Goal: Transaction & Acquisition: Purchase product/service

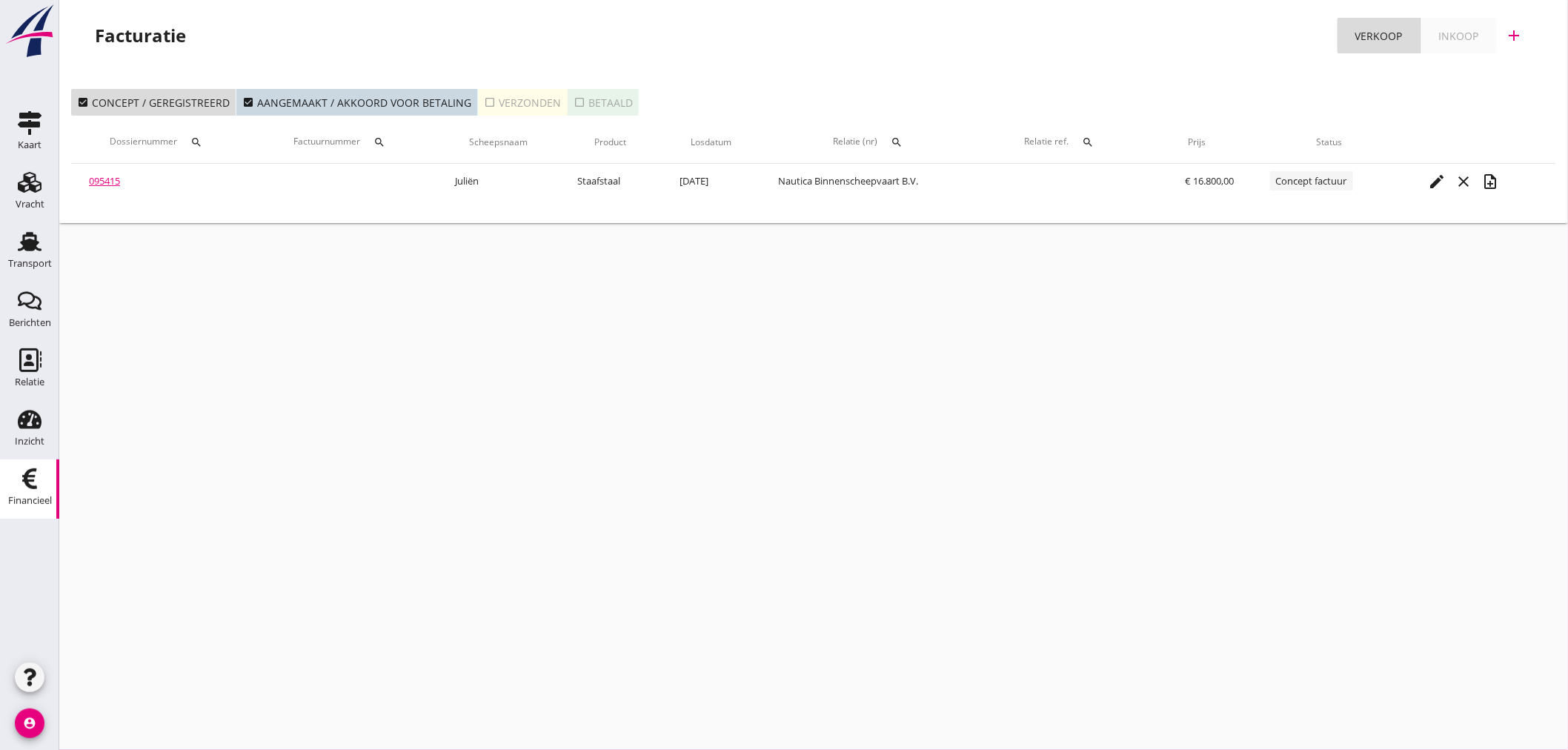
drag, startPoint x: 410, startPoint y: 627, endPoint x: 391, endPoint y: 608, distance: 26.9
click at [411, 622] on div "cancel You are impersonating another user. Facturatie Verkoop Inkoop add check_…" at bounding box center [814, 375] width 1508 height 750
click at [364, 608] on div "cancel You are impersonating another user. Facturatie Verkoop Inkoop add check_…" at bounding box center [814, 375] width 1508 height 750
click at [11, 255] on div "Transport" at bounding box center [30, 263] width 44 height 21
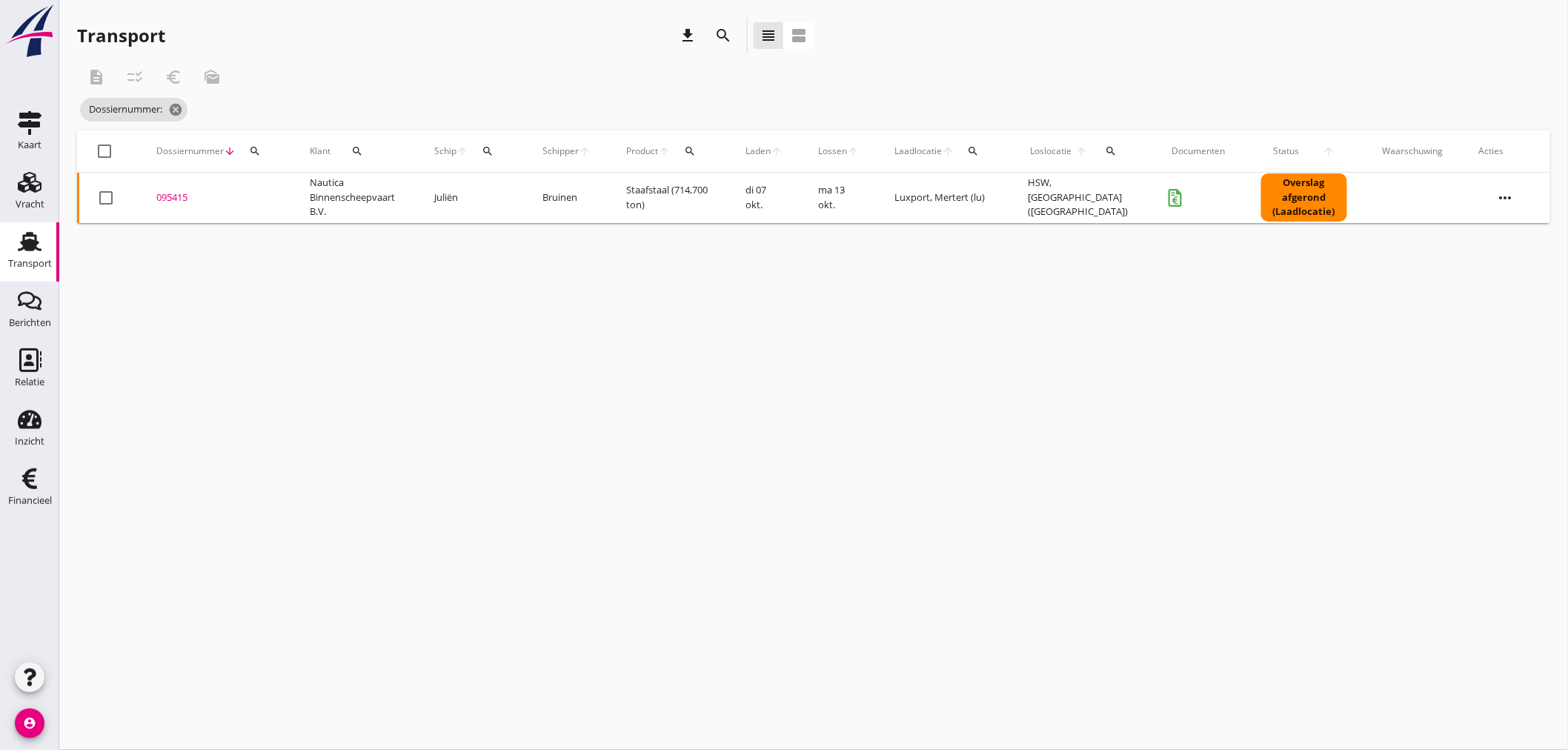
click at [250, 152] on icon "search" at bounding box center [254, 151] width 12 height 12
click at [245, 191] on div "Zoeken op dossiernummer..." at bounding box center [334, 188] width 187 height 48
click at [287, 202] on input "Zoeken op dossiernummer..." at bounding box center [324, 195] width 154 height 24
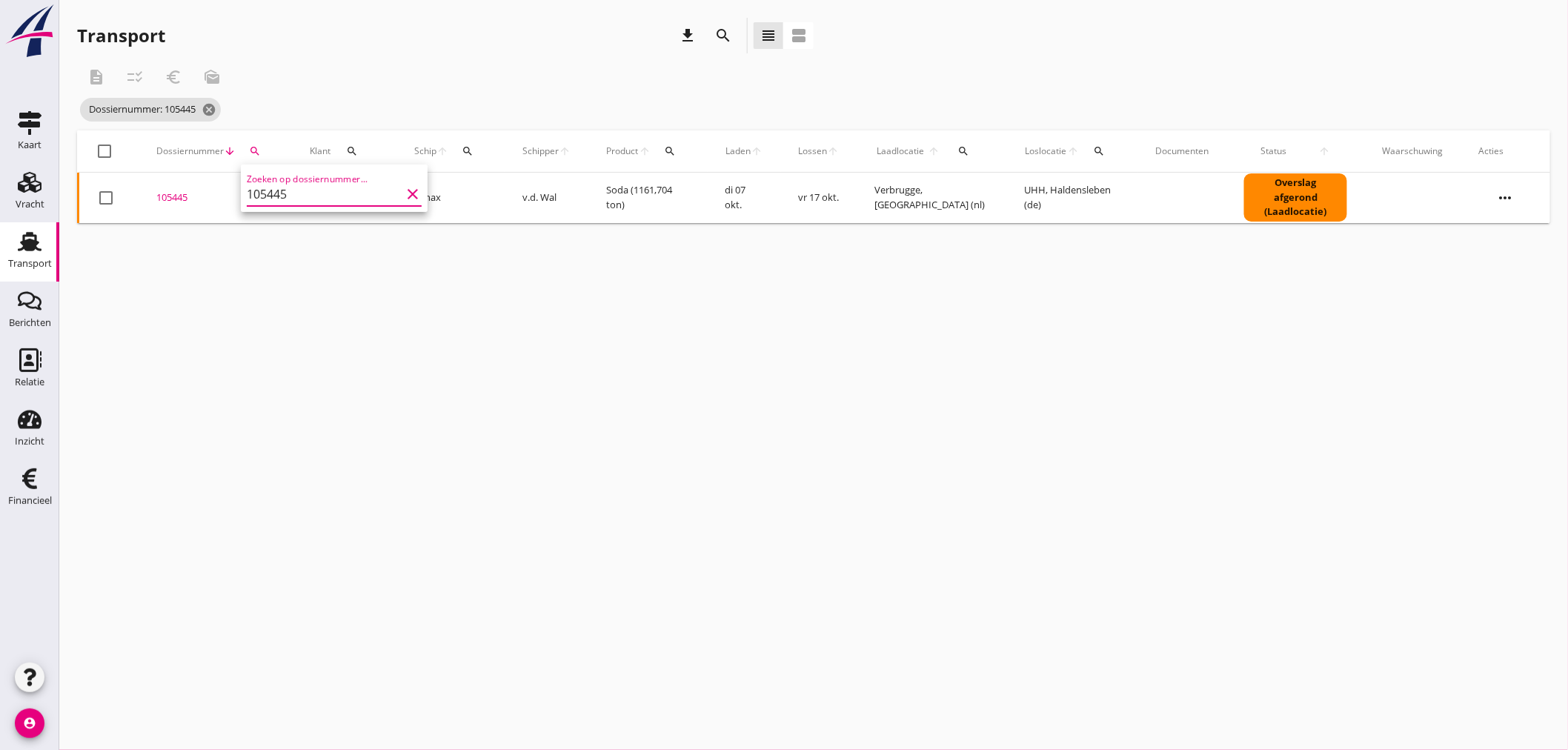
click at [277, 200] on input "105445" at bounding box center [324, 195] width 154 height 24
type input "105445"
click at [180, 195] on div "105445" at bounding box center [215, 198] width 117 height 15
click at [180, 195] on div "cancel You are impersonating another user. Transport download search view_headl…" at bounding box center [814, 375] width 1508 height 750
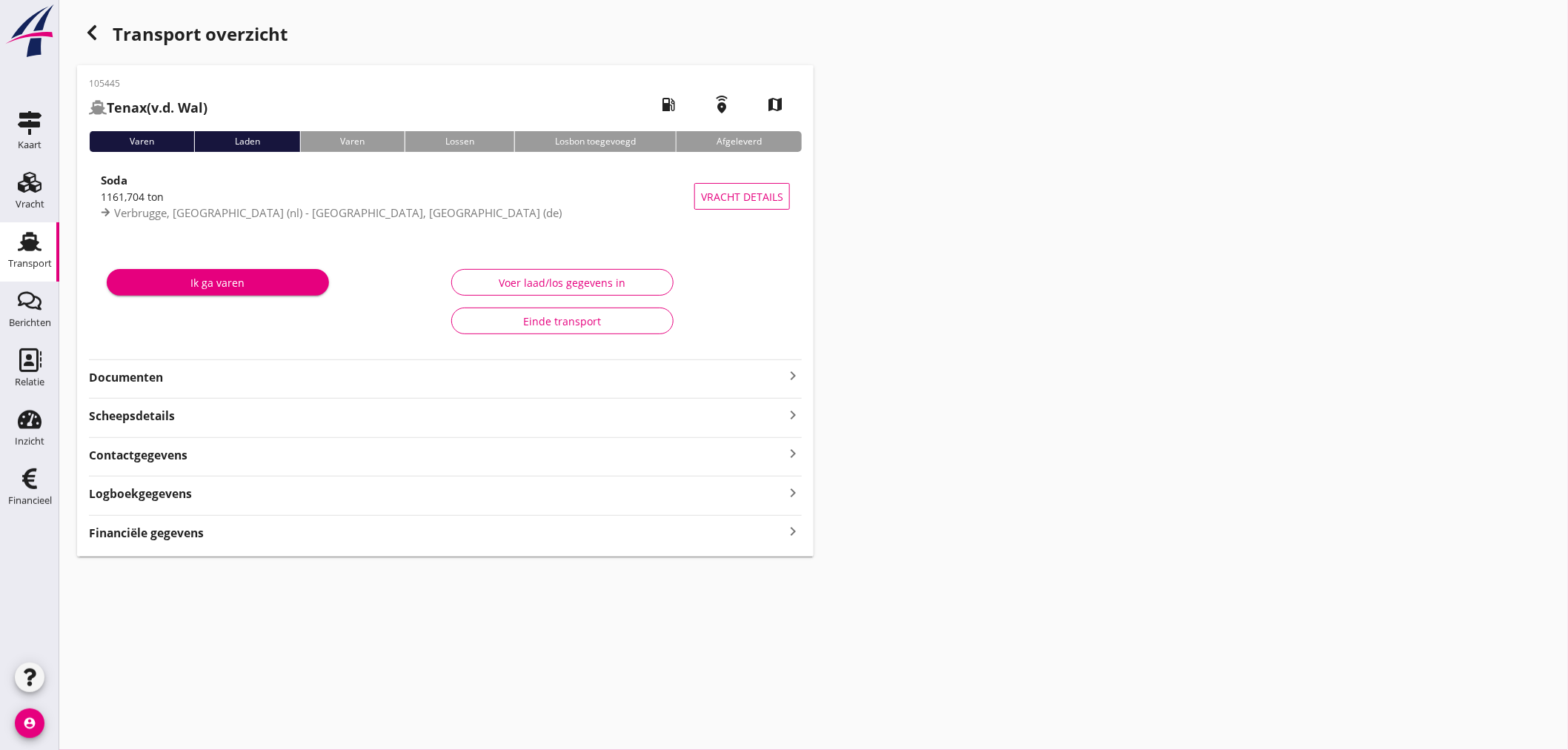
drag, startPoint x: 787, startPoint y: 528, endPoint x: 797, endPoint y: 527, distance: 10.0
click at [787, 527] on icon "keyboard_arrow_right" at bounding box center [793, 532] width 17 height 20
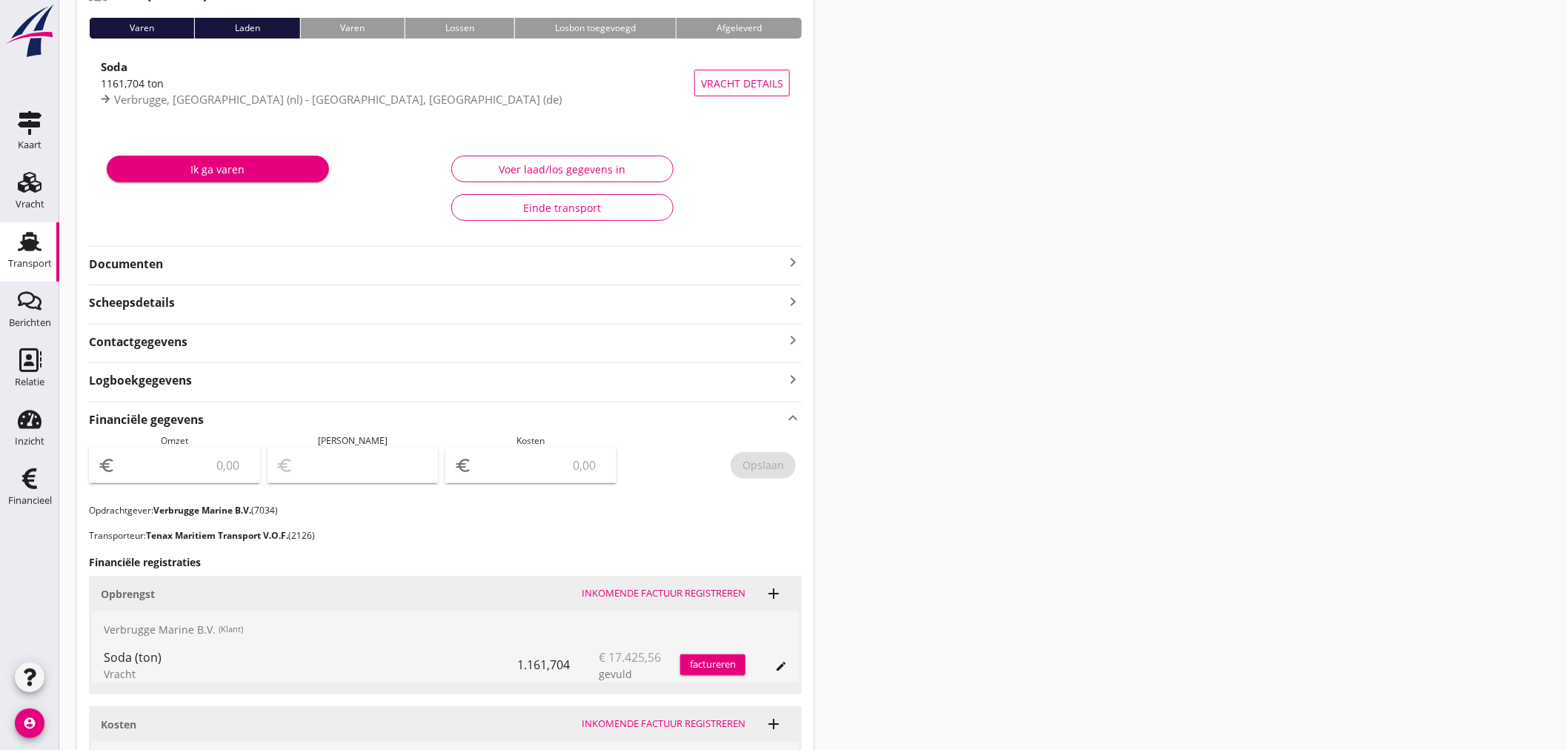
scroll to position [330, 0]
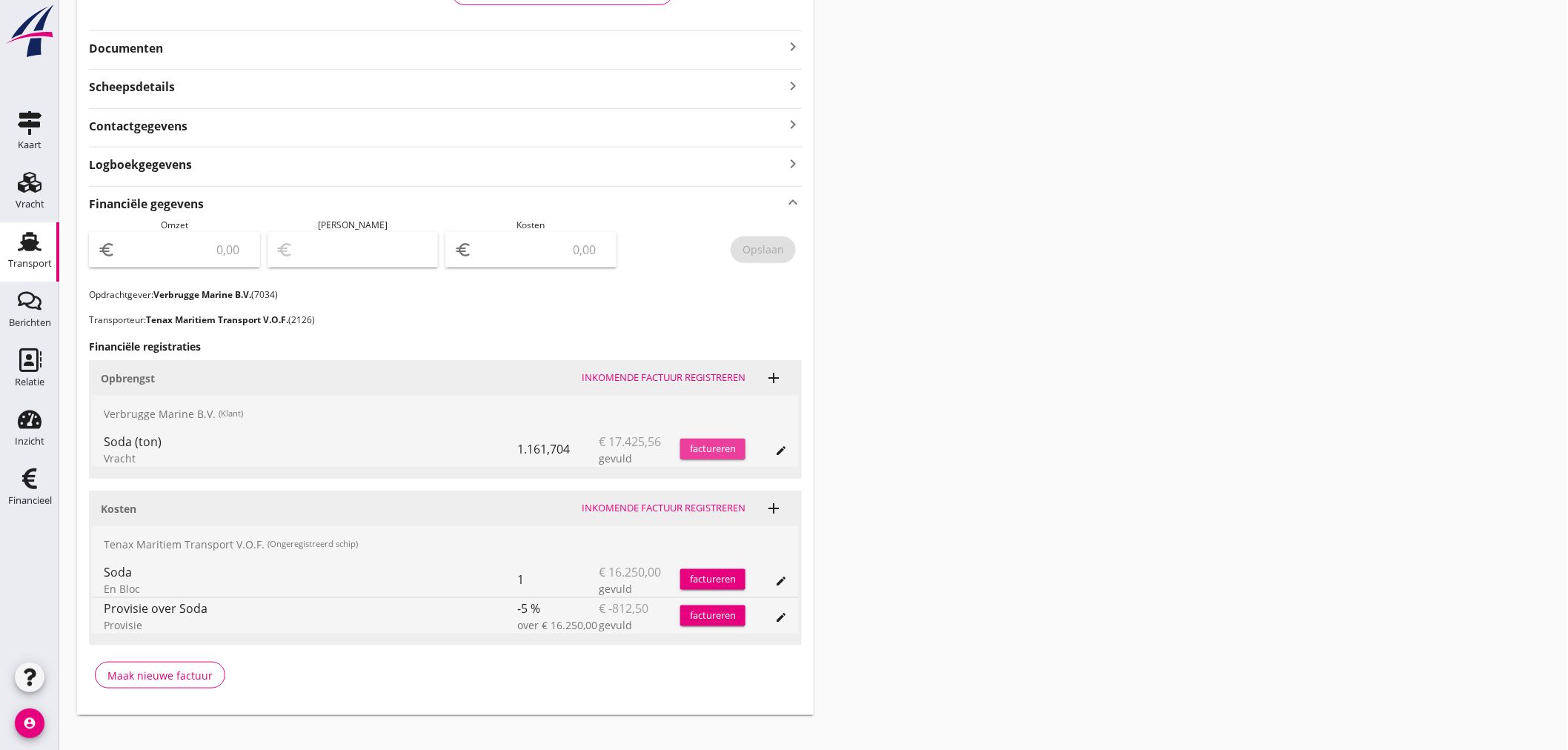
click at [717, 451] on div "factureren" at bounding box center [712, 449] width 65 height 15
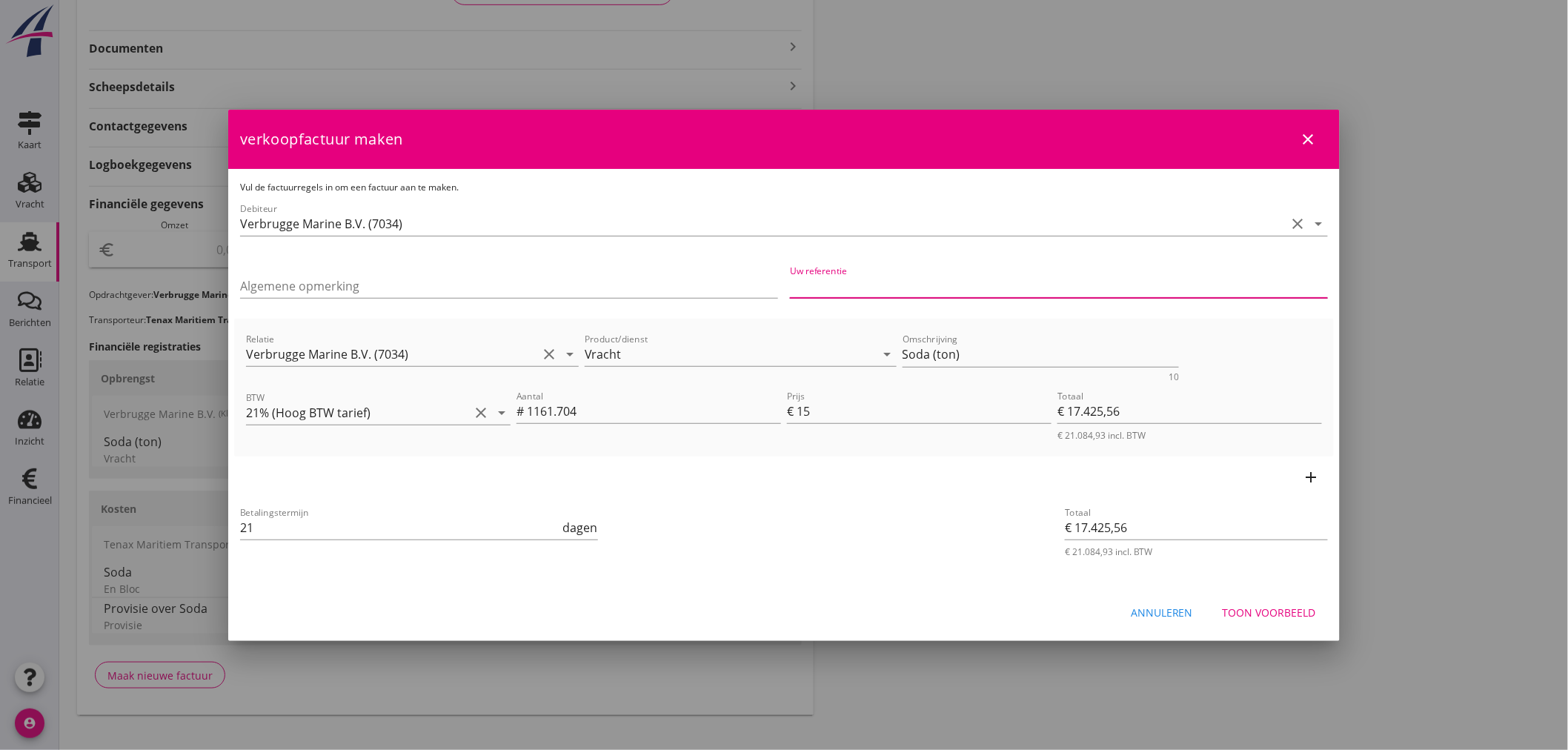
click at [919, 295] on input "Uw referentie" at bounding box center [1059, 286] width 538 height 24
type input "154097591"
drag, startPoint x: 765, startPoint y: 347, endPoint x: 808, endPoint y: 352, distance: 43.3
click at [765, 347] on div "Relatie Verbrugge Marine B.V. (7034) clear arrow_drop_down Product/dienst Vrach…" at bounding box center [784, 356] width 1082 height 57
drag, startPoint x: 1089, startPoint y: 353, endPoint x: 685, endPoint y: 358, distance: 404.0
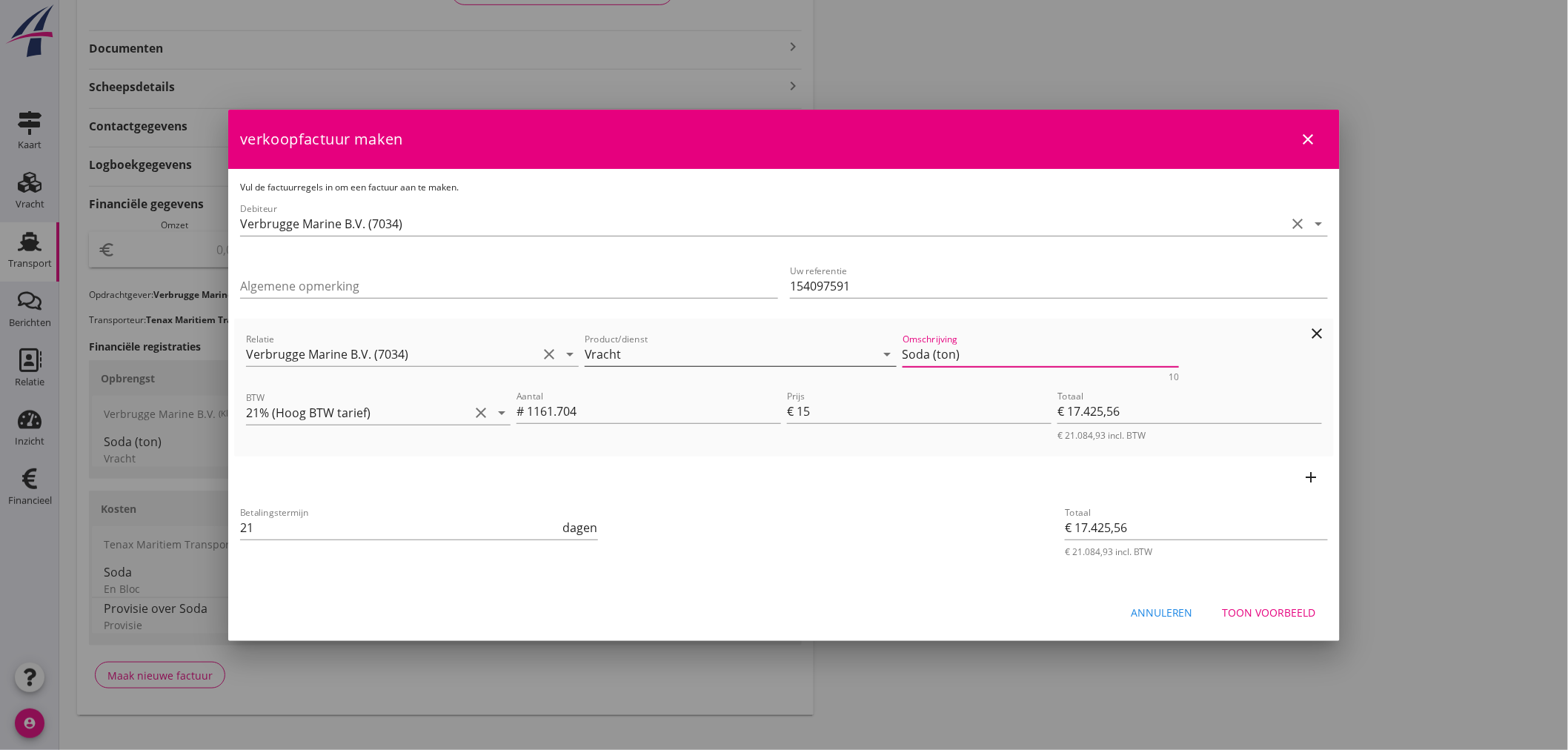
click at [685, 357] on div "Relatie Verbrugge Marine B.V. (7034) clear arrow_drop_down Product/dienst Vrach…" at bounding box center [784, 356] width 1082 height 57
click at [1282, 605] on div "Toon voorbeeld" at bounding box center [1270, 612] width 94 height 16
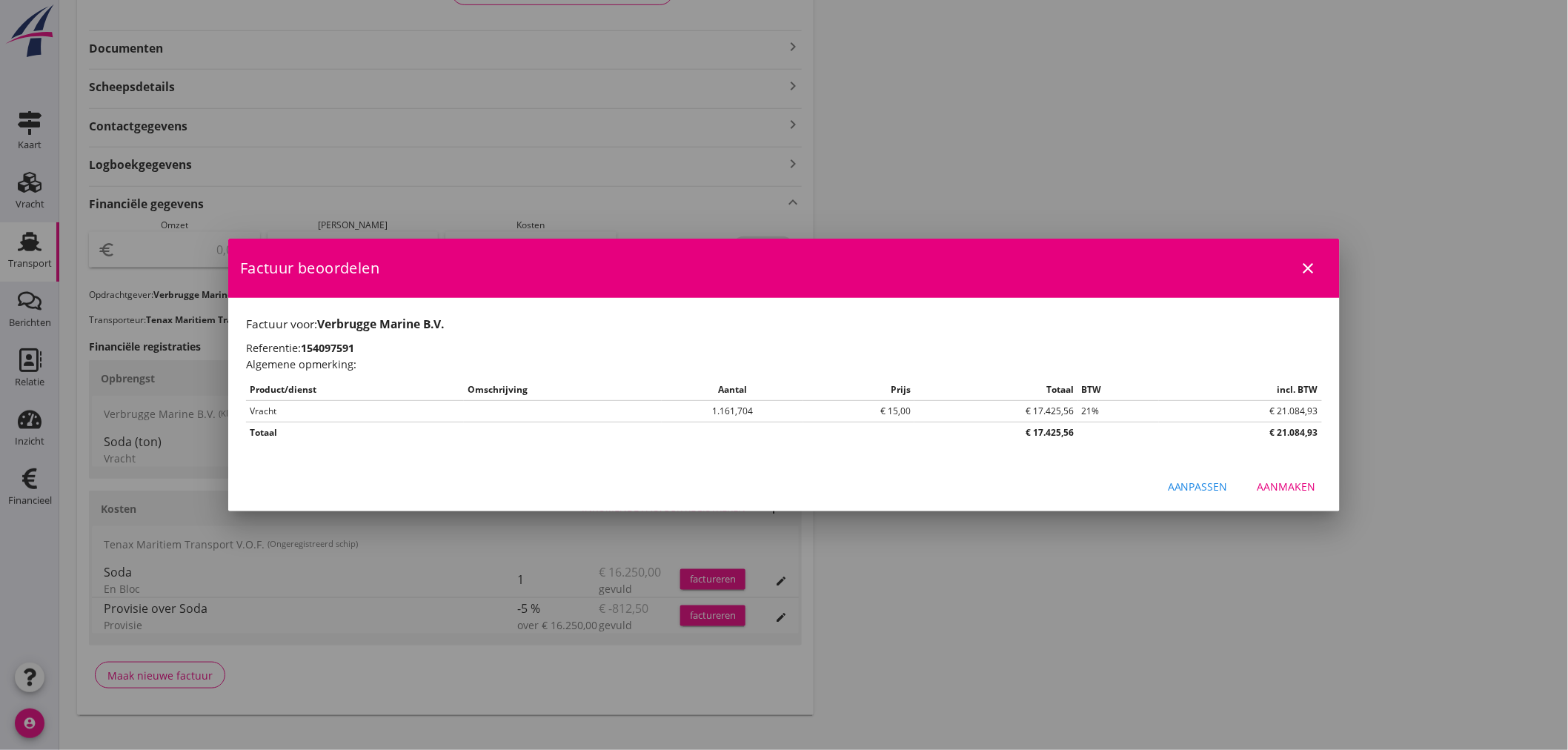
click at [1278, 482] on div "Aanmaken" at bounding box center [1287, 487] width 59 height 16
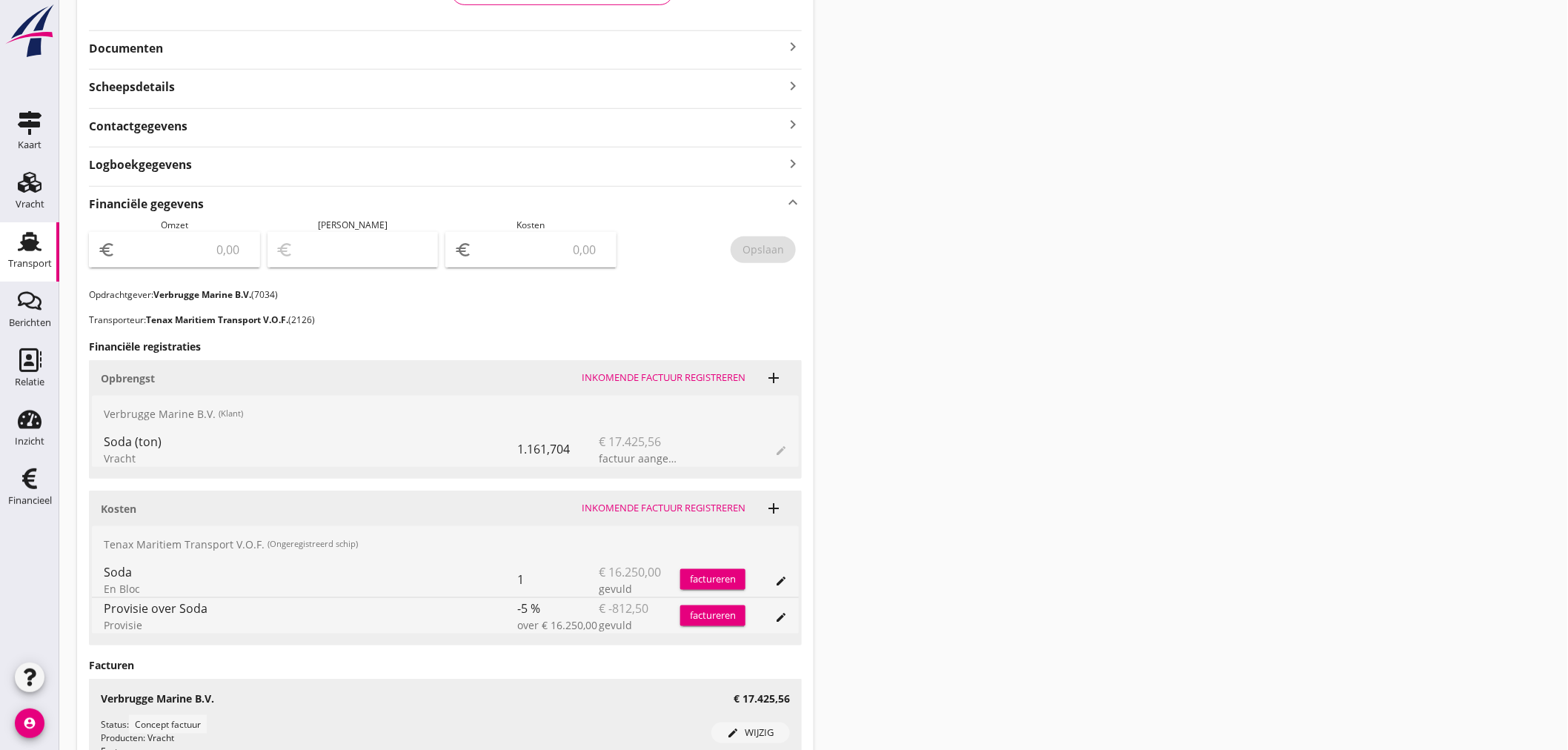
click at [175, 256] on input "number" at bounding box center [184, 250] width 133 height 24
type input "17425"
type input "17425.56"
click at [776, 242] on div "Opslaan" at bounding box center [762, 249] width 41 height 16
click at [34, 504] on div "Financieel" at bounding box center [30, 500] width 44 height 9
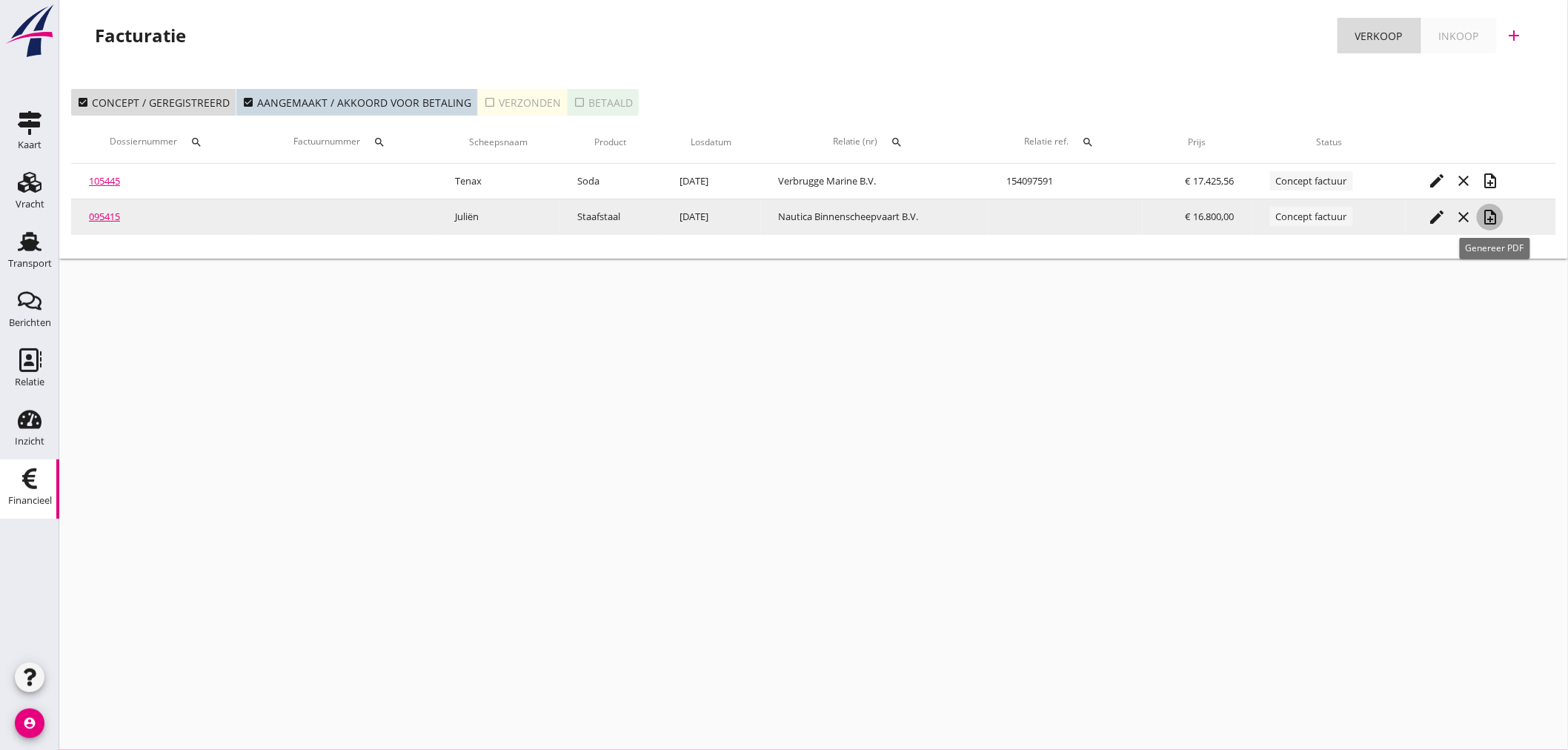
click at [1493, 218] on icon "note_add" at bounding box center [1490, 217] width 17 height 17
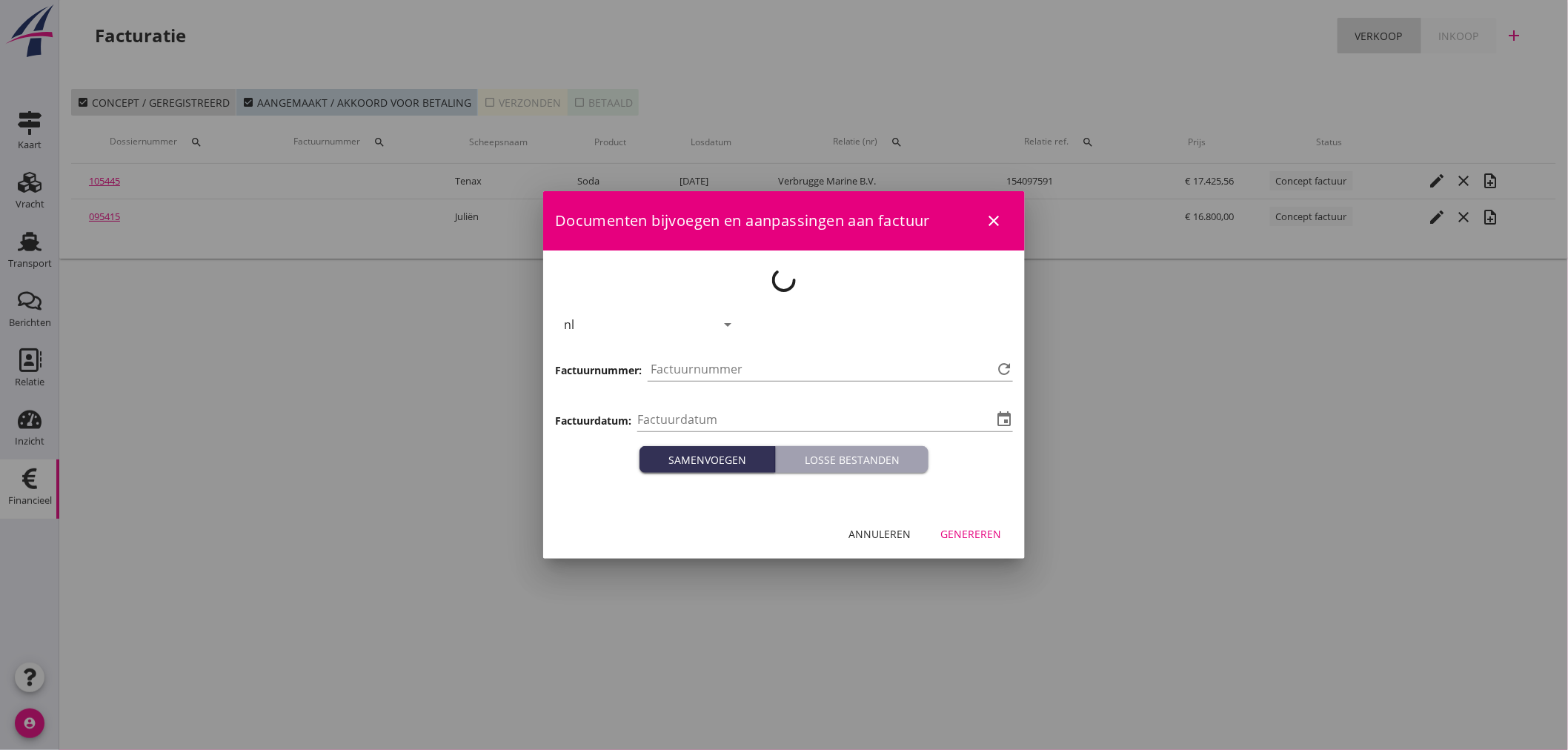
type input "[DATE]"
type input "1350"
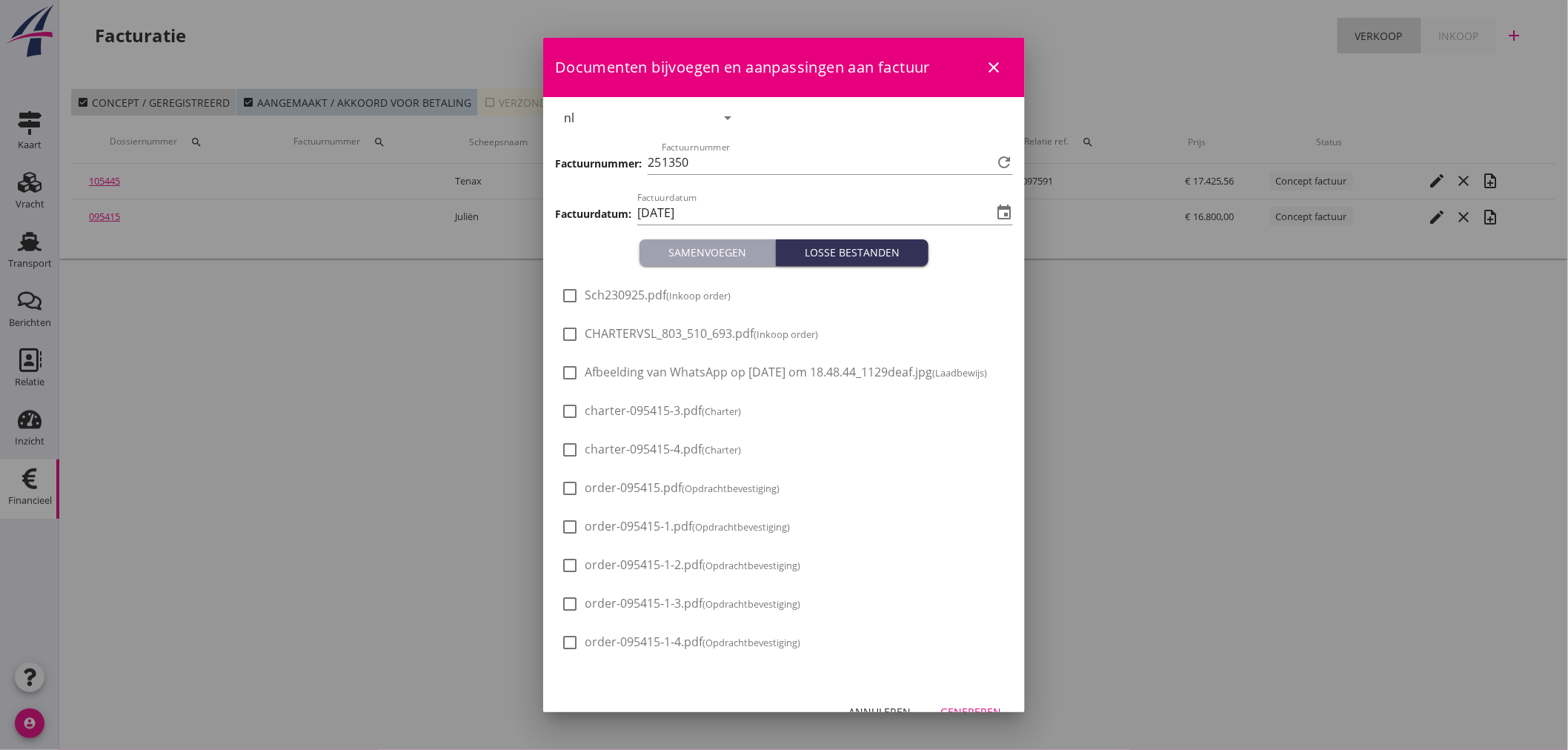
drag, startPoint x: 1337, startPoint y: 523, endPoint x: 1327, endPoint y: 522, distance: 10.0
click at [1335, 526] on div at bounding box center [784, 375] width 1568 height 750
drag, startPoint x: 989, startPoint y: 62, endPoint x: 974, endPoint y: 63, distance: 15.0
click at [990, 62] on icon "close" at bounding box center [993, 67] width 17 height 17
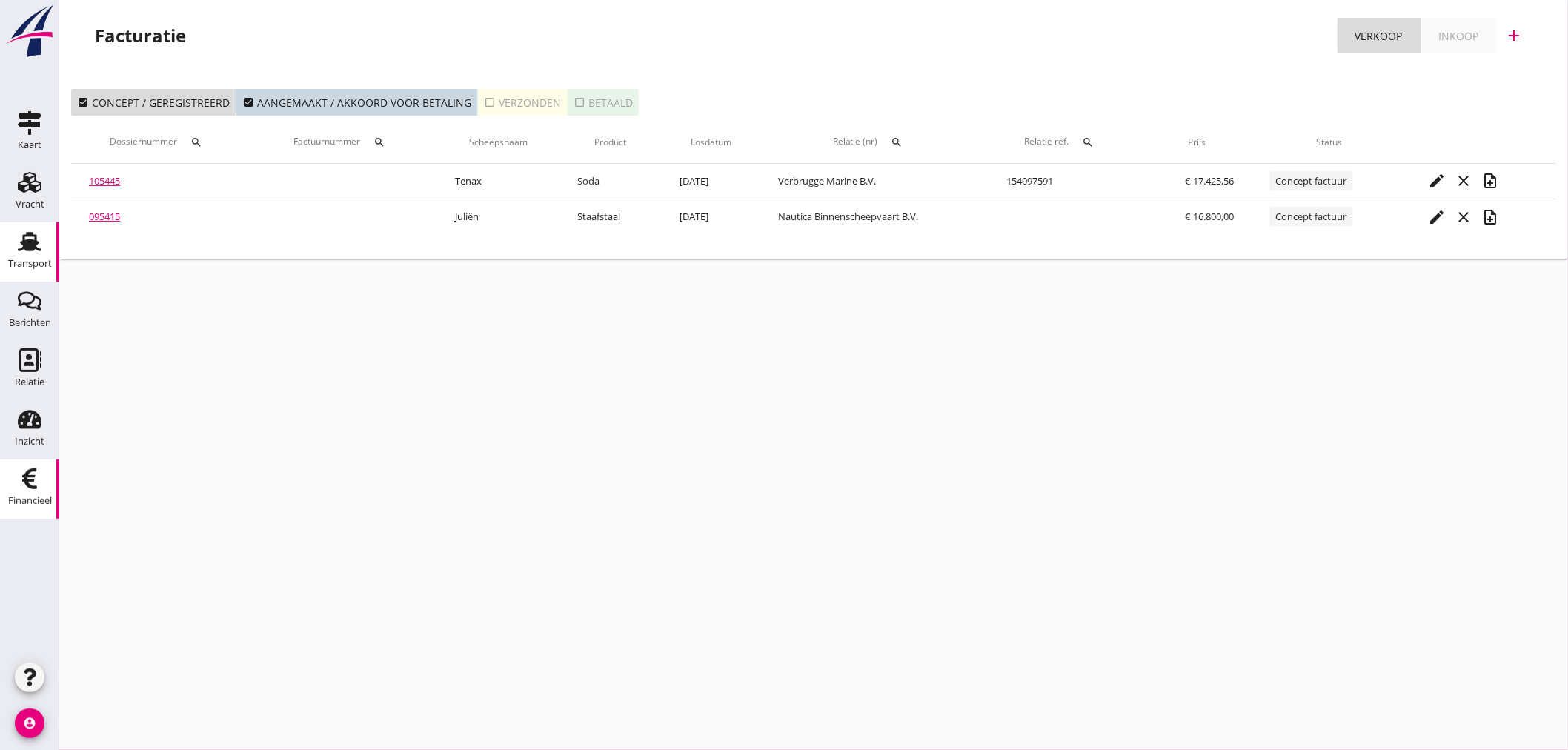
click at [30, 253] on div "Transport" at bounding box center [30, 263] width 44 height 21
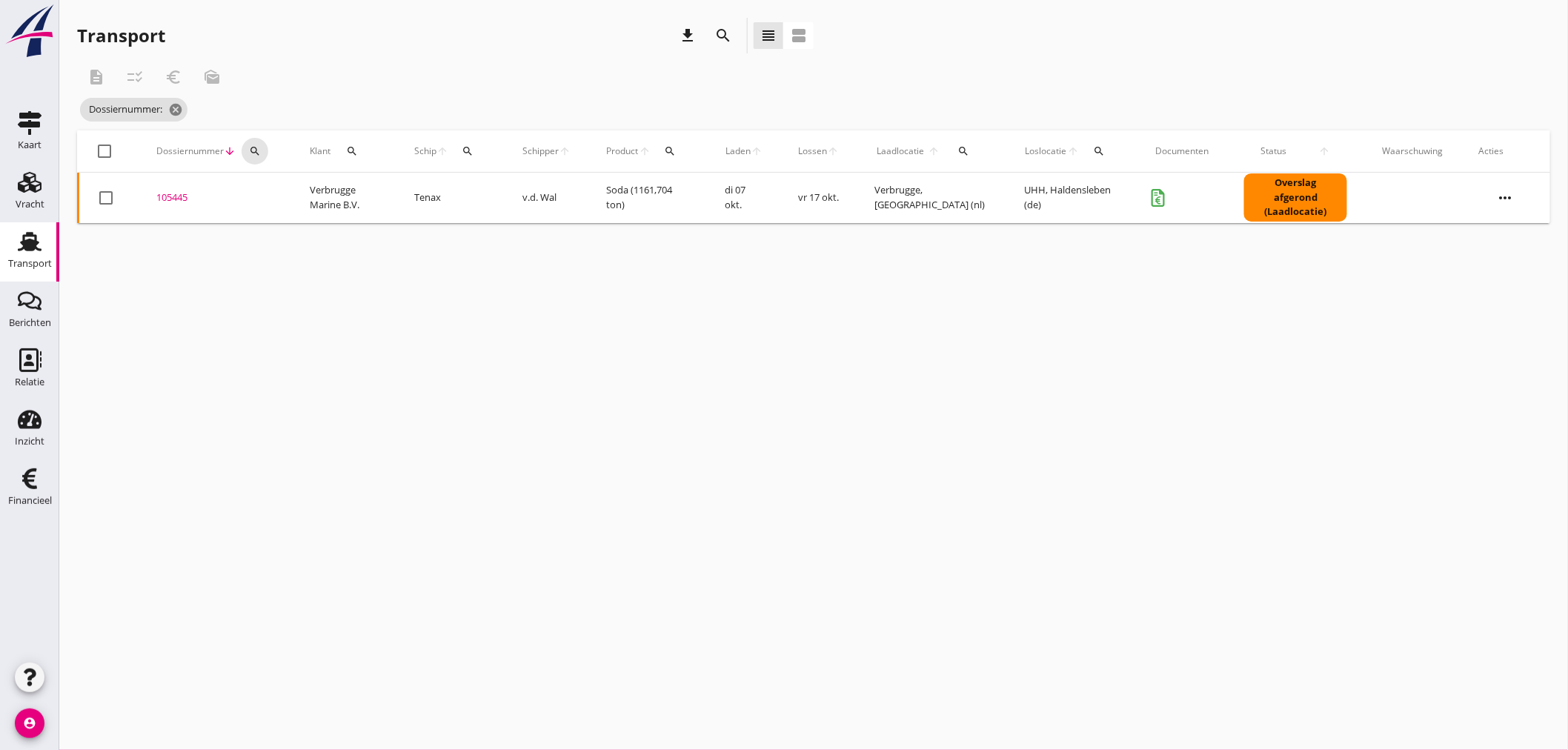
drag, startPoint x: 249, startPoint y: 144, endPoint x: 275, endPoint y: 183, distance: 46.9
click at [250, 145] on icon "search" at bounding box center [254, 151] width 12 height 12
drag, startPoint x: 291, startPoint y: 205, endPoint x: 292, endPoint y: 196, distance: 9.1
click at [292, 203] on input "Zoeken op dossiernummer..." at bounding box center [324, 195] width 154 height 24
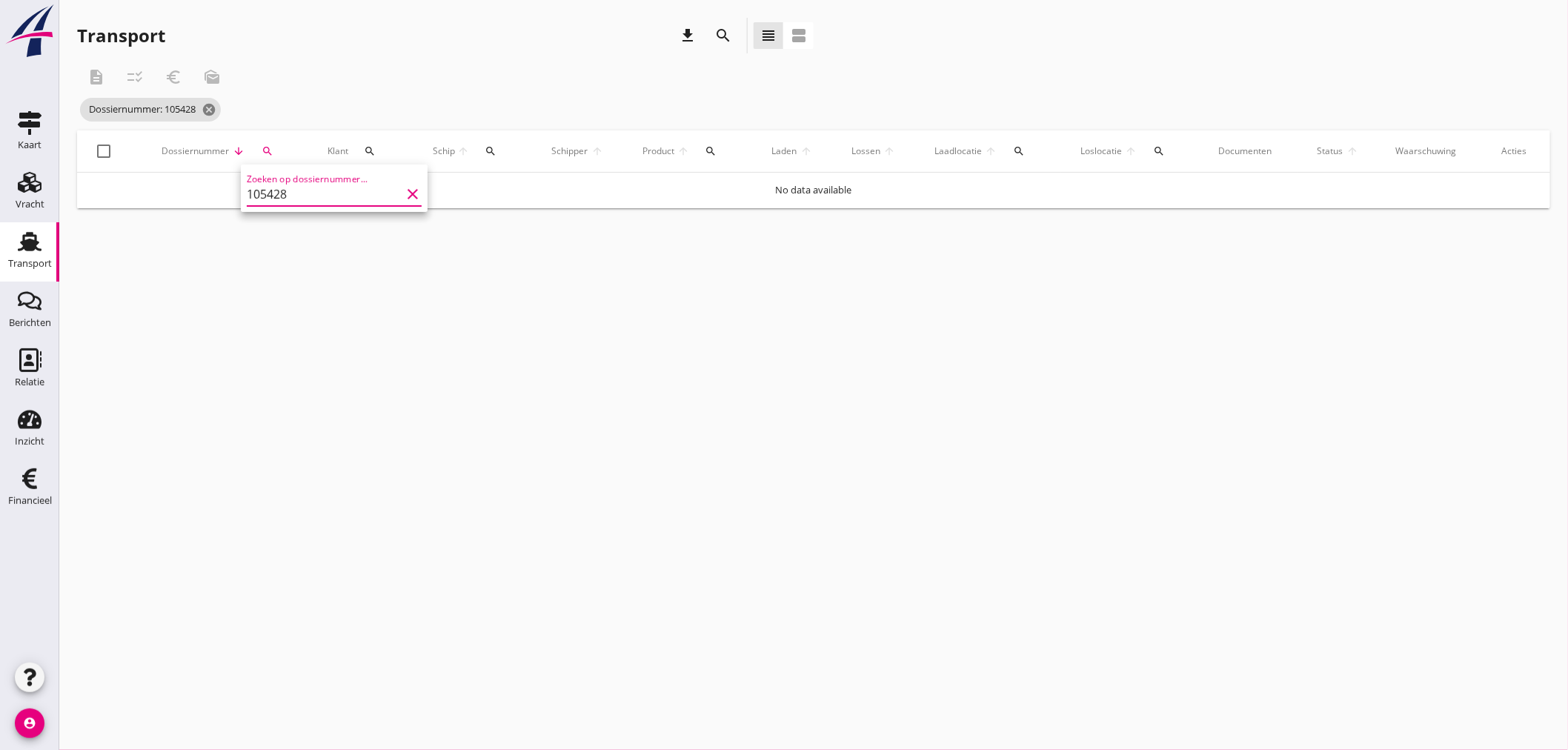
type input "105428"
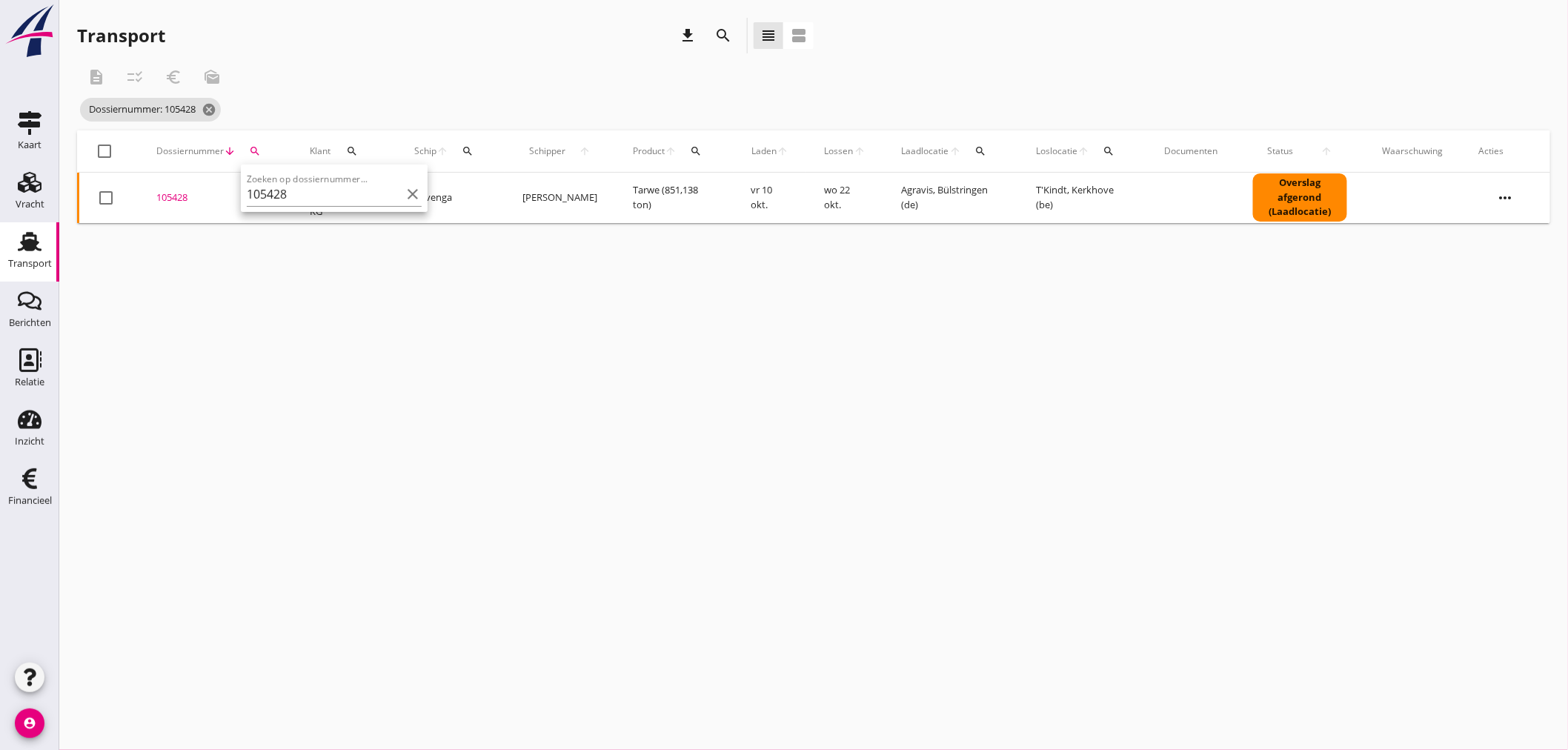
click at [166, 200] on div "105428" at bounding box center [215, 198] width 117 height 15
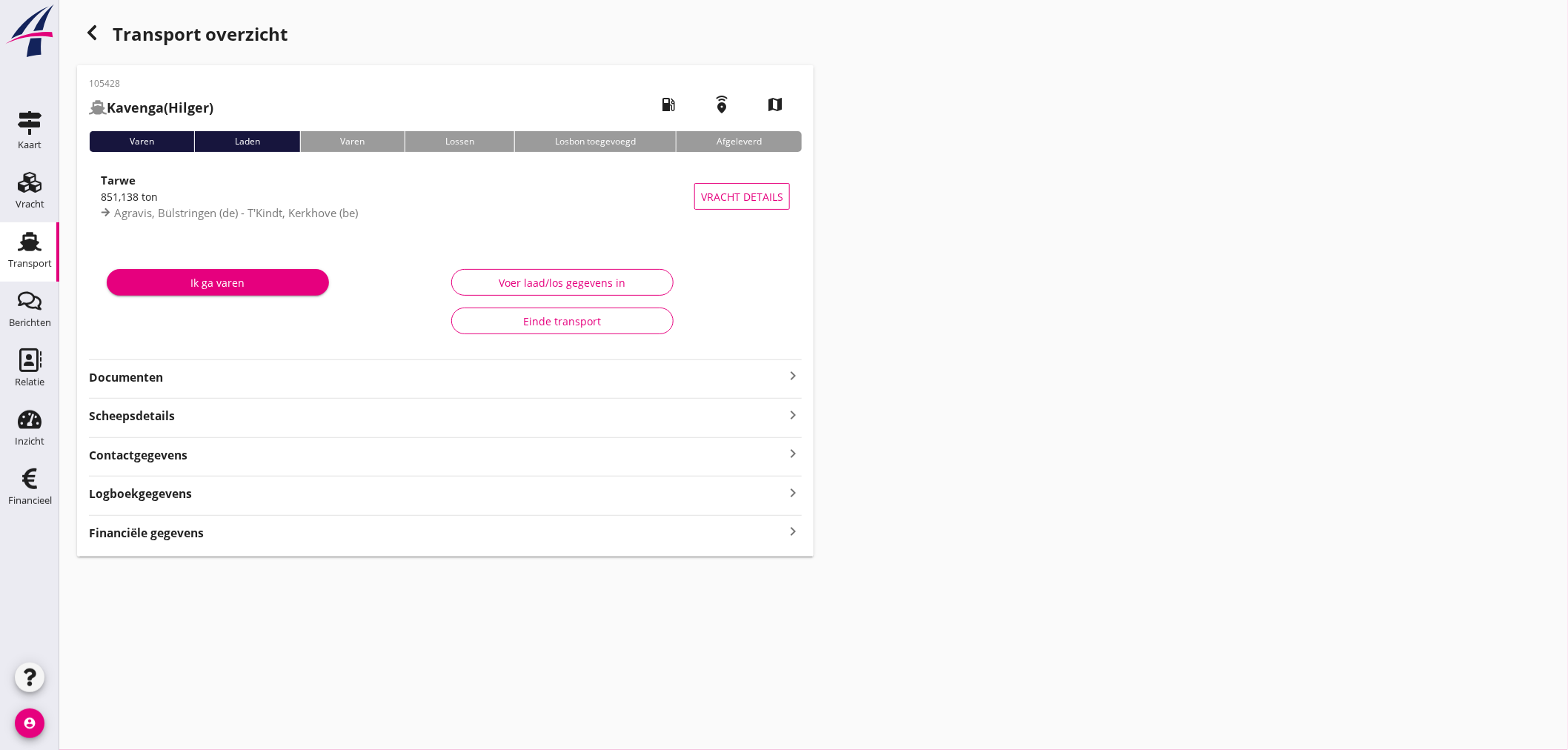
click at [790, 530] on icon "keyboard_arrow_right" at bounding box center [793, 532] width 17 height 20
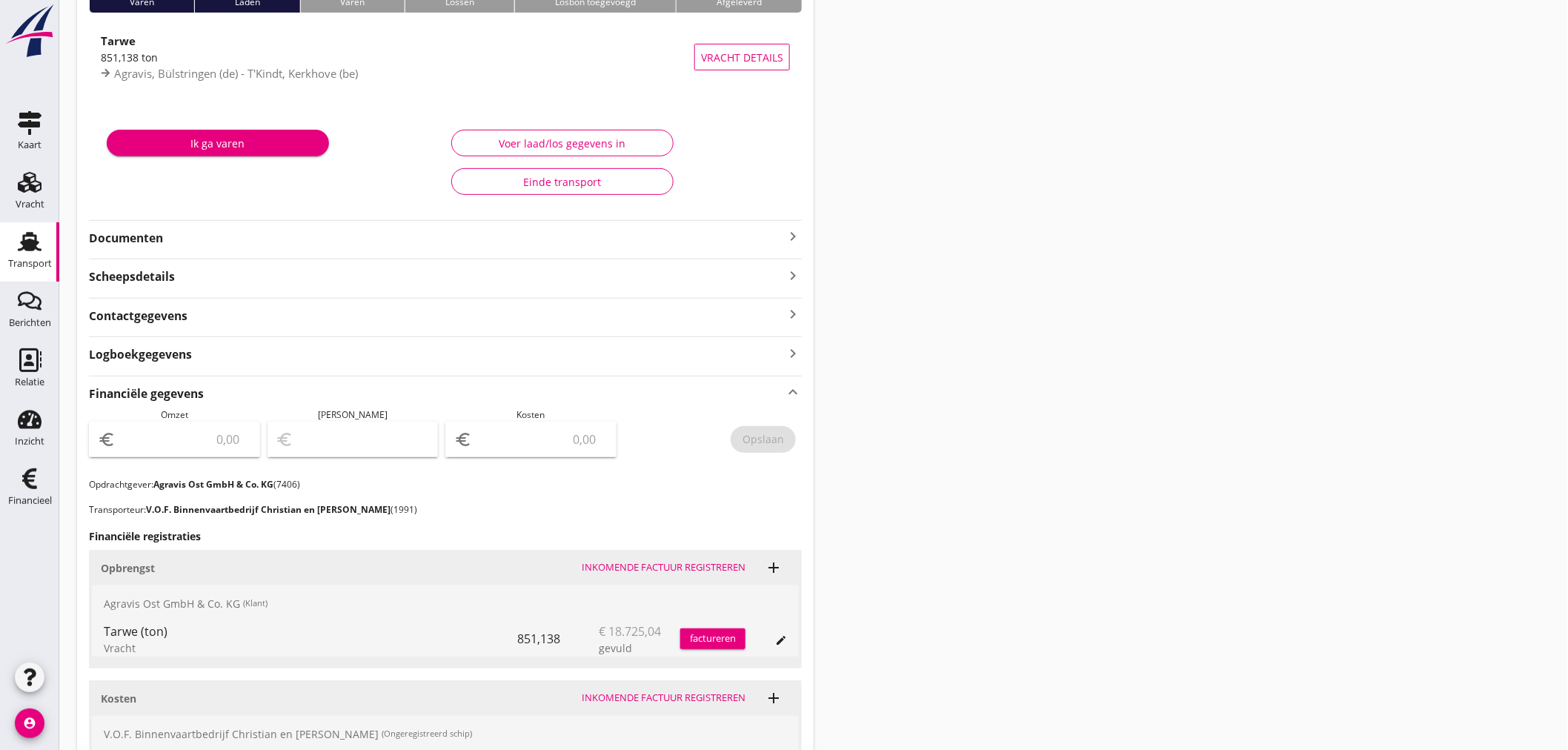
scroll to position [347, 0]
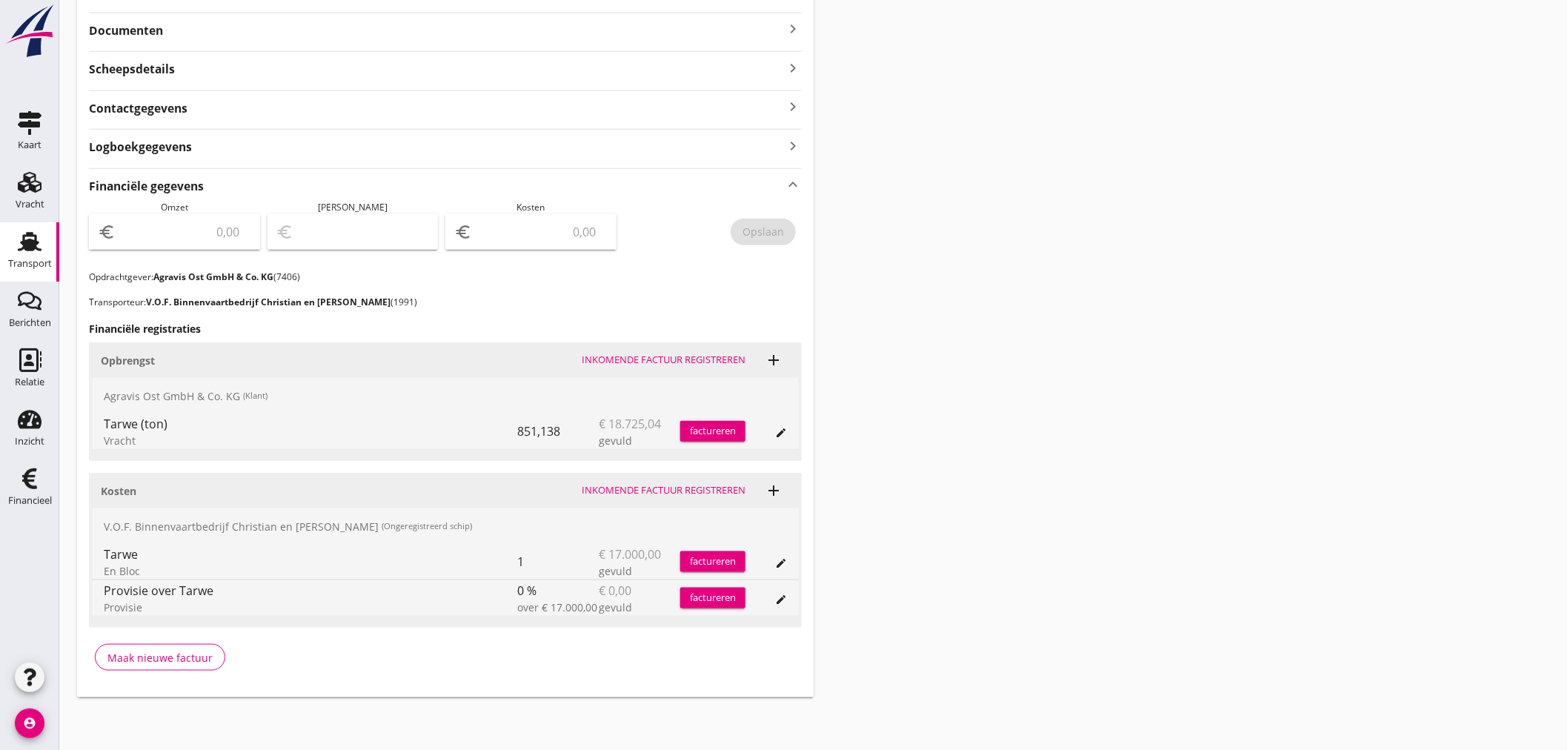
click at [711, 432] on div "factureren" at bounding box center [712, 431] width 65 height 15
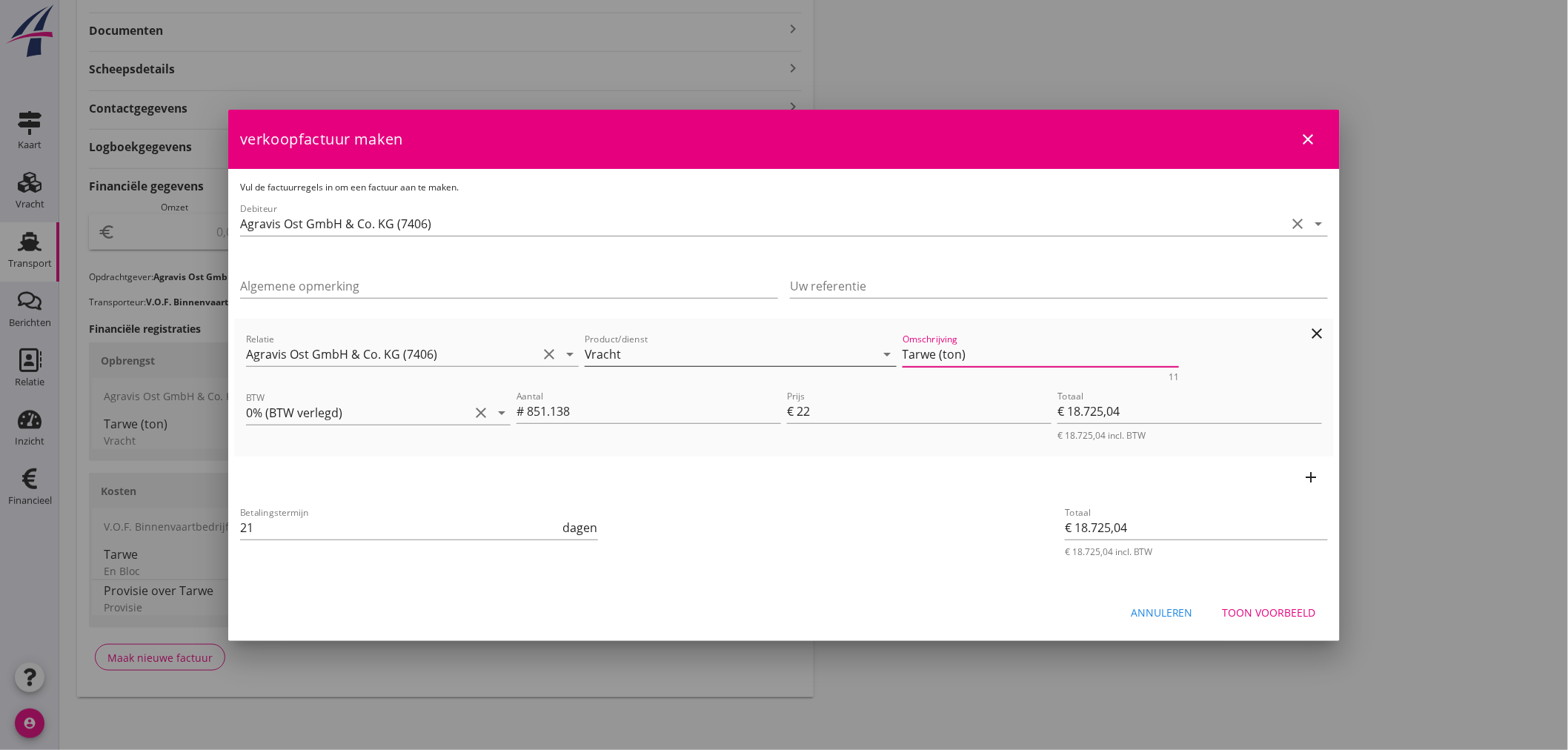
drag, startPoint x: 990, startPoint y: 357, endPoint x: 638, endPoint y: 357, distance: 352.0
click at [638, 357] on div "Relatie Agravis Ost GmbH & Co. KG (7406) clear arrow_drop_down Product/dienst V…" at bounding box center [784, 356] width 1082 height 57
click at [1272, 611] on div "Toon voorbeeld" at bounding box center [1270, 612] width 94 height 16
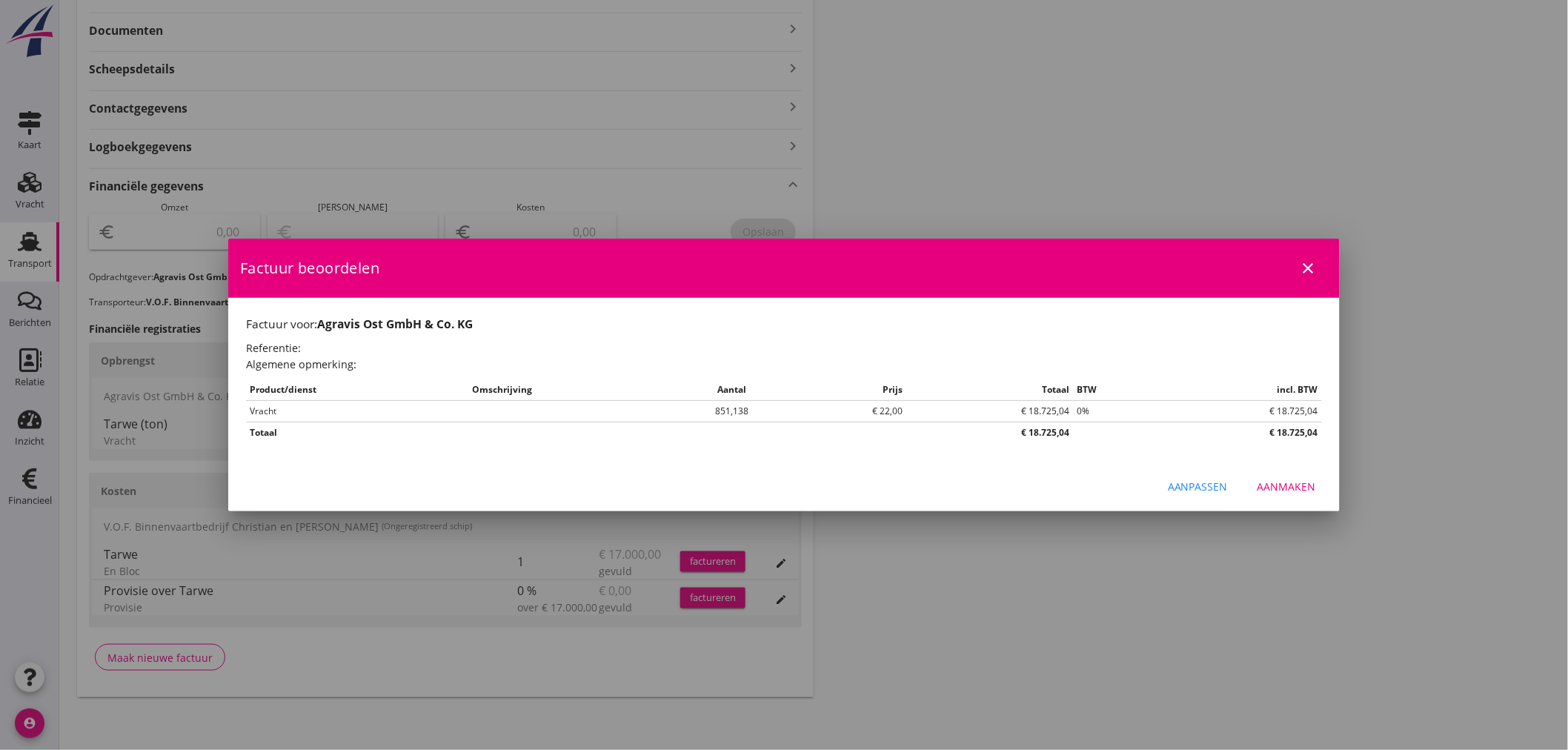
click at [1284, 491] on div "Aanmaken" at bounding box center [1287, 487] width 59 height 16
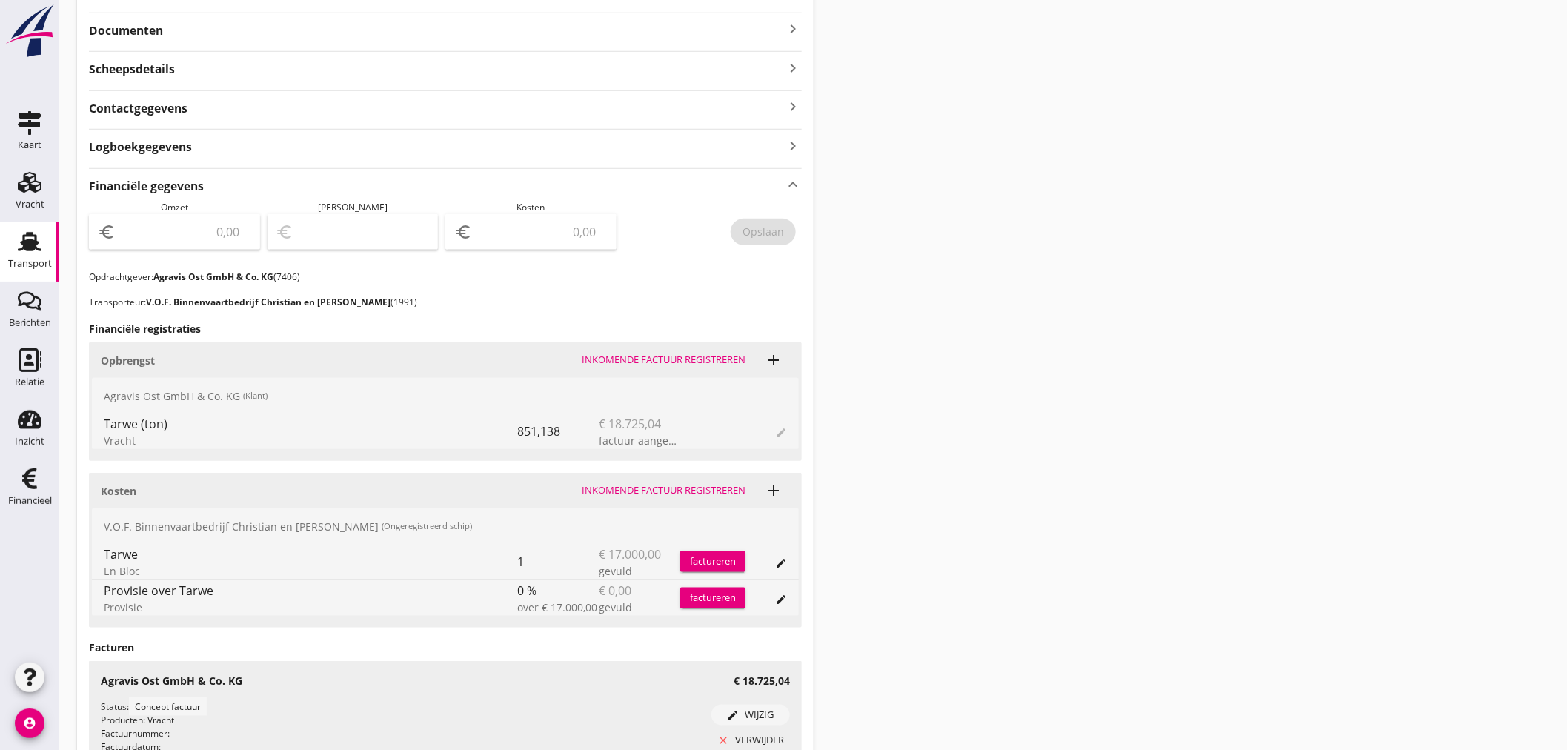
click at [190, 240] on input "number" at bounding box center [184, 232] width 133 height 24
type input "18725"
type input "18725.04"
click at [761, 237] on div "Opslaan" at bounding box center [762, 231] width 41 height 16
drag, startPoint x: 39, startPoint y: 476, endPoint x: 50, endPoint y: 476, distance: 11.0
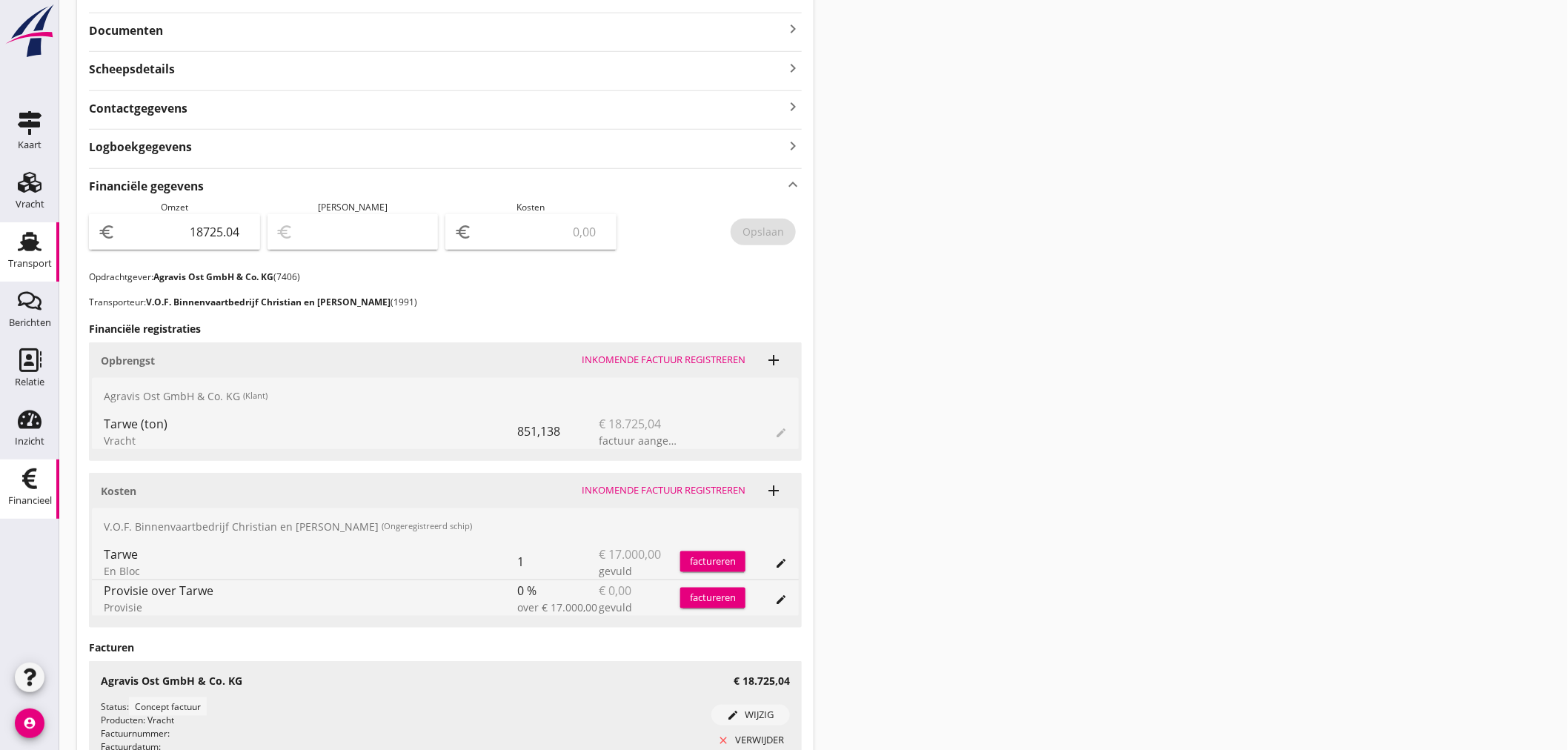
click at [39, 476] on icon "Financieel" at bounding box center [29, 479] width 24 height 24
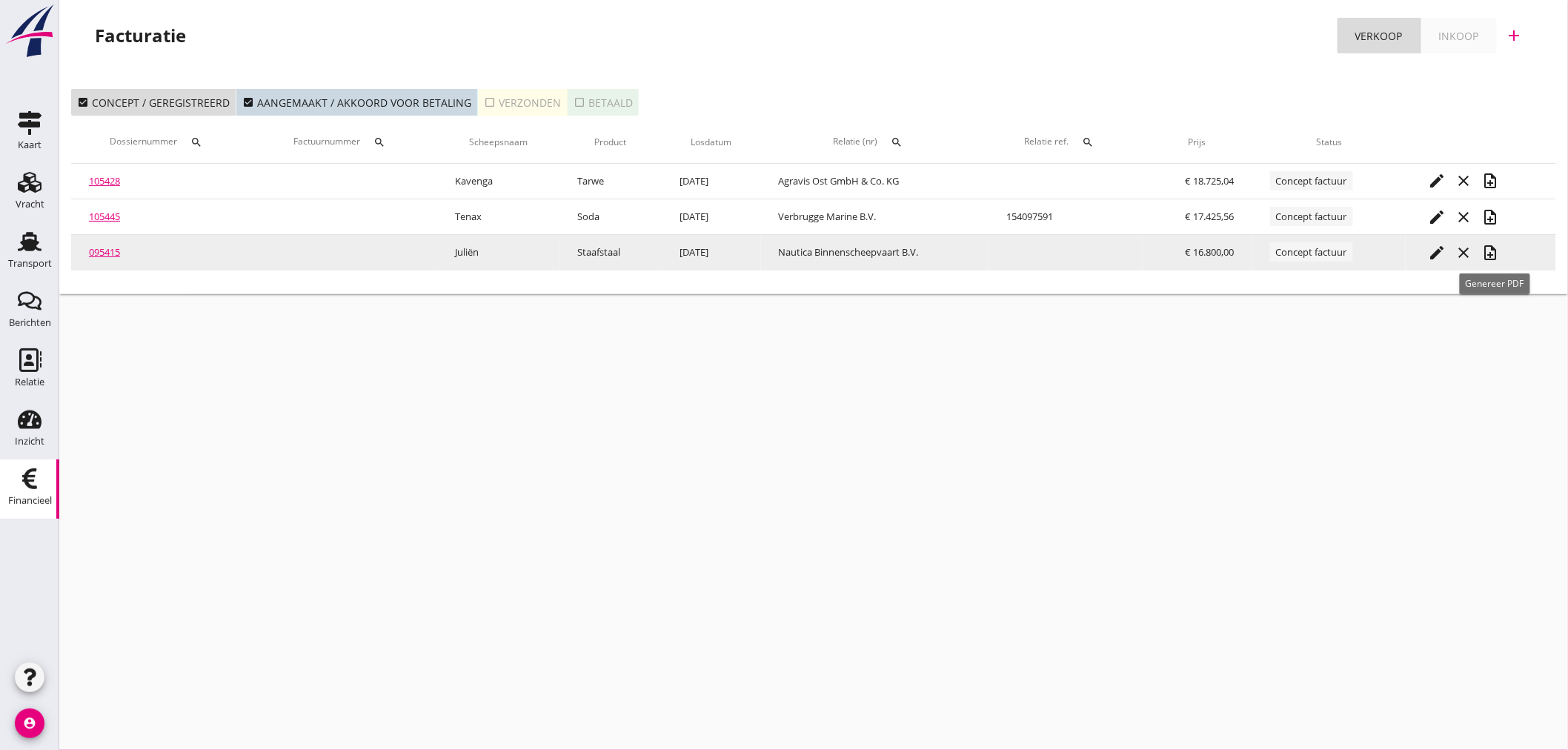
click at [1499, 253] on icon "note_add" at bounding box center [1490, 252] width 17 height 17
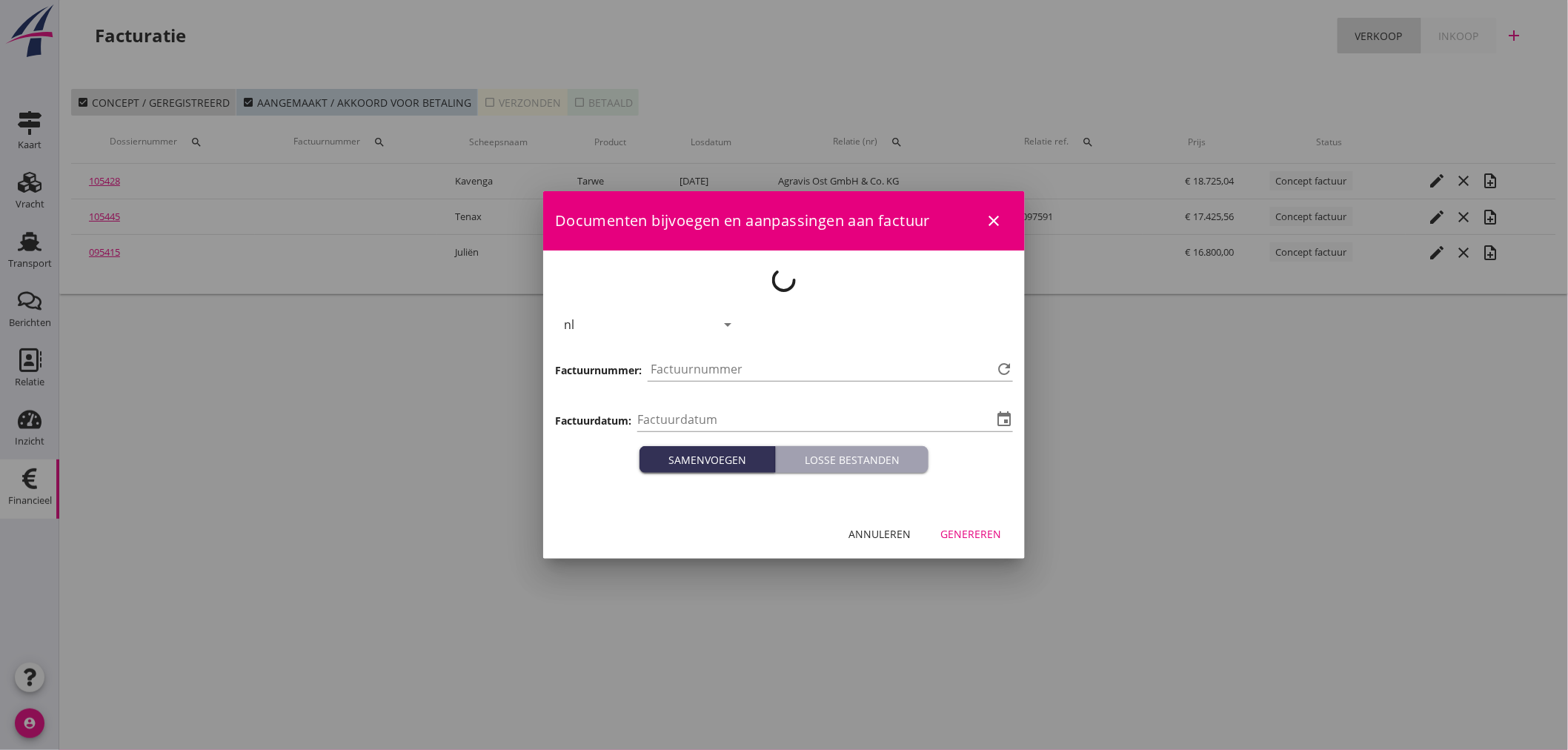
type input "[DATE]"
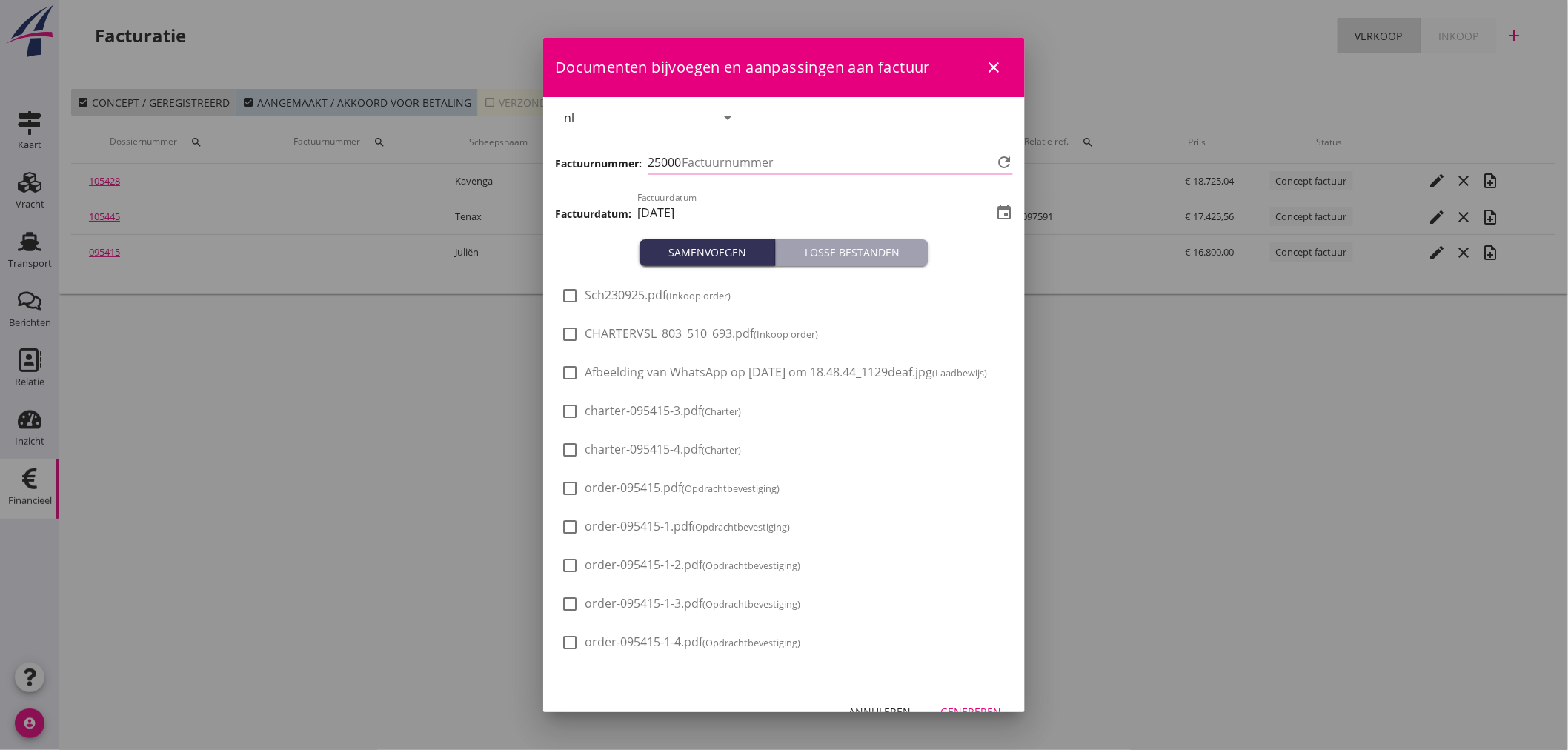
type input "1350"
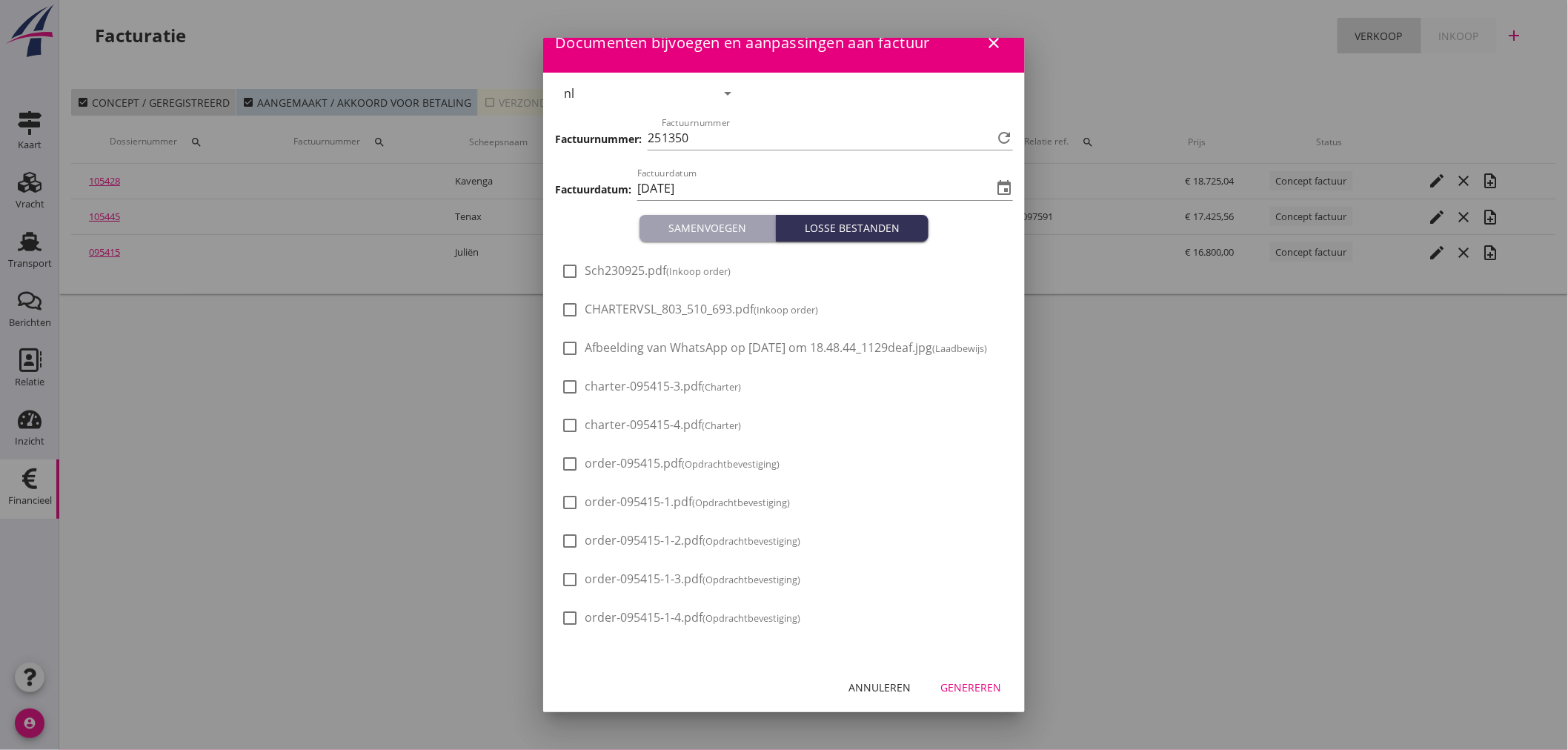
click at [965, 683] on div "Genereren" at bounding box center [971, 688] width 61 height 16
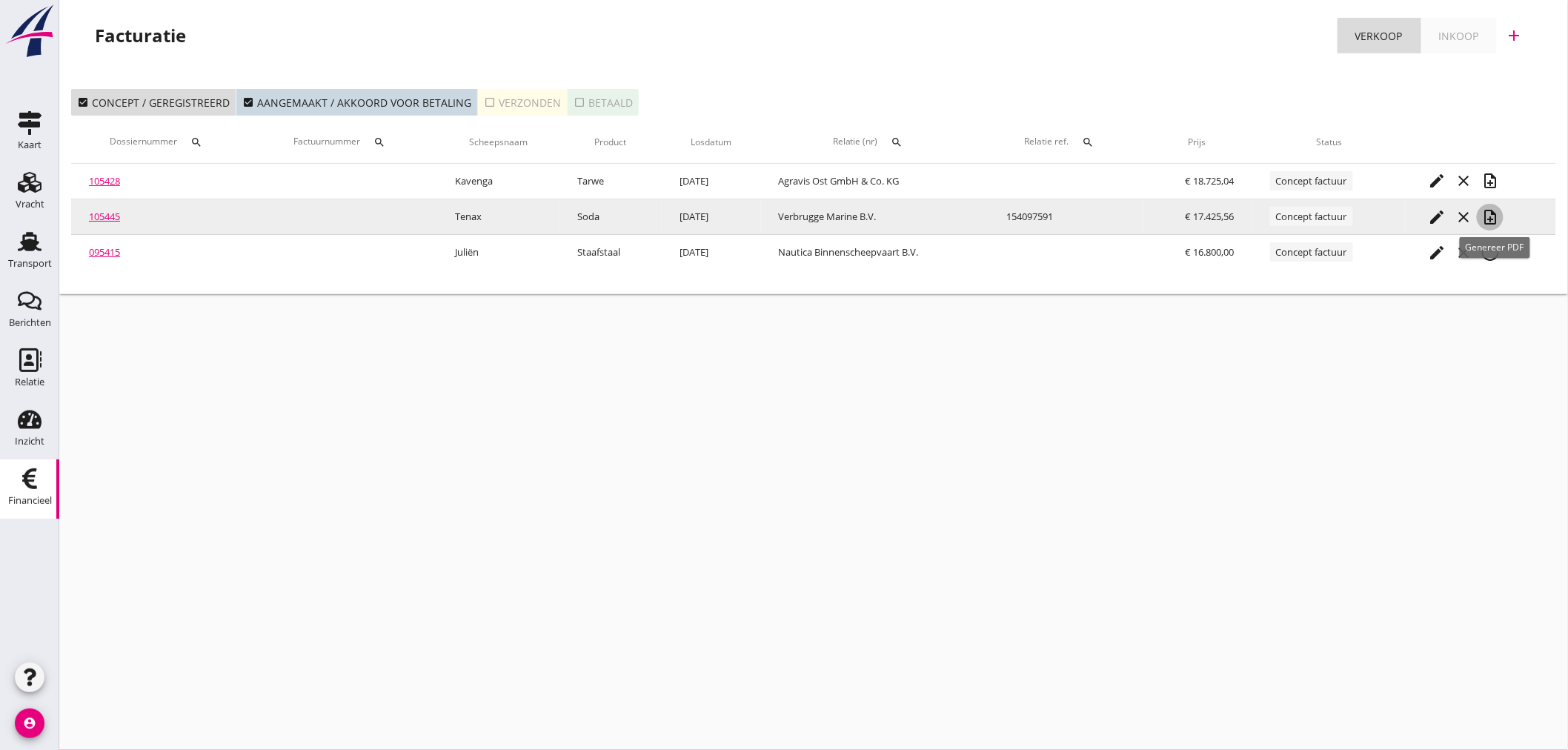
click at [1499, 219] on icon "note_add" at bounding box center [1490, 217] width 17 height 17
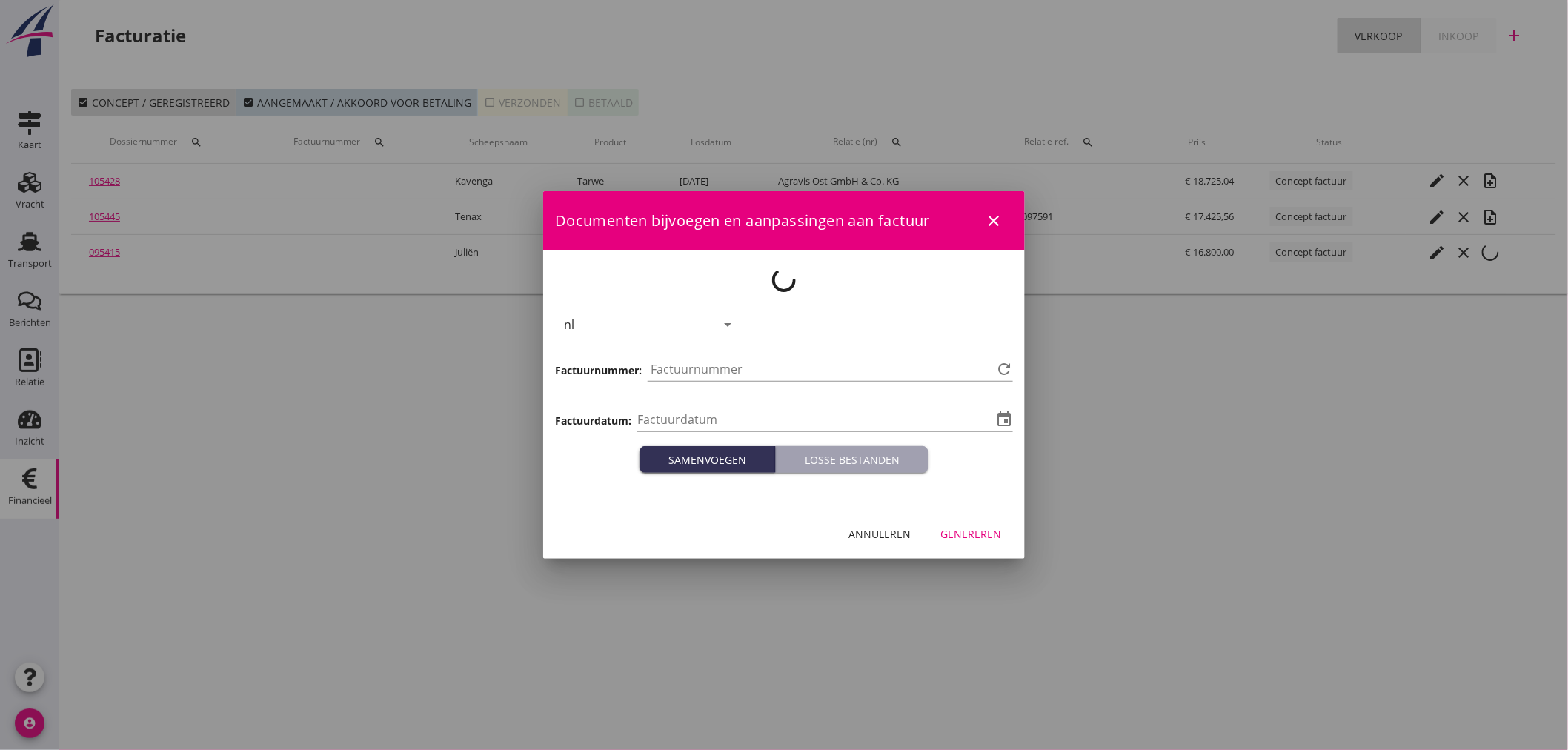
type input "[DATE]"
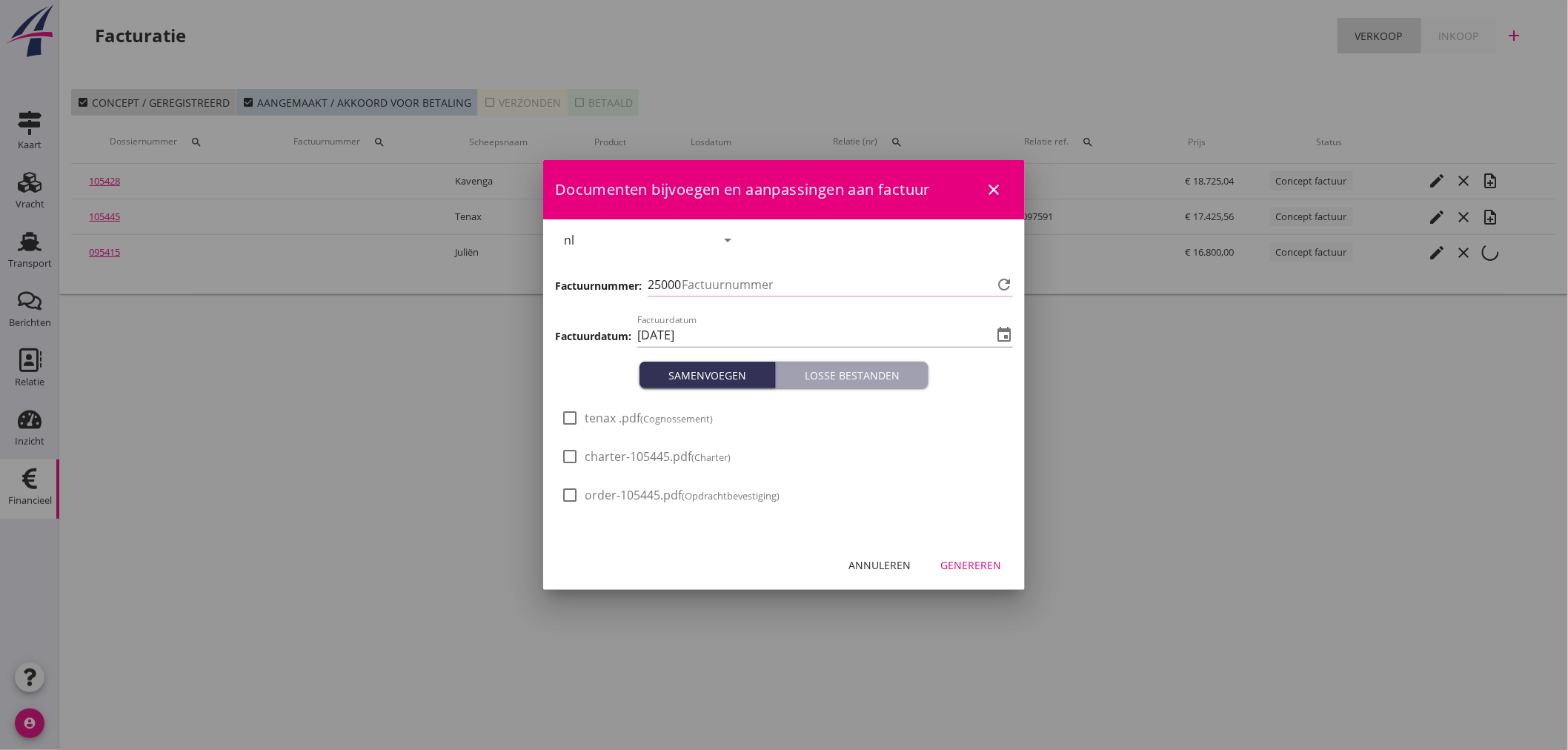
type input "1351"
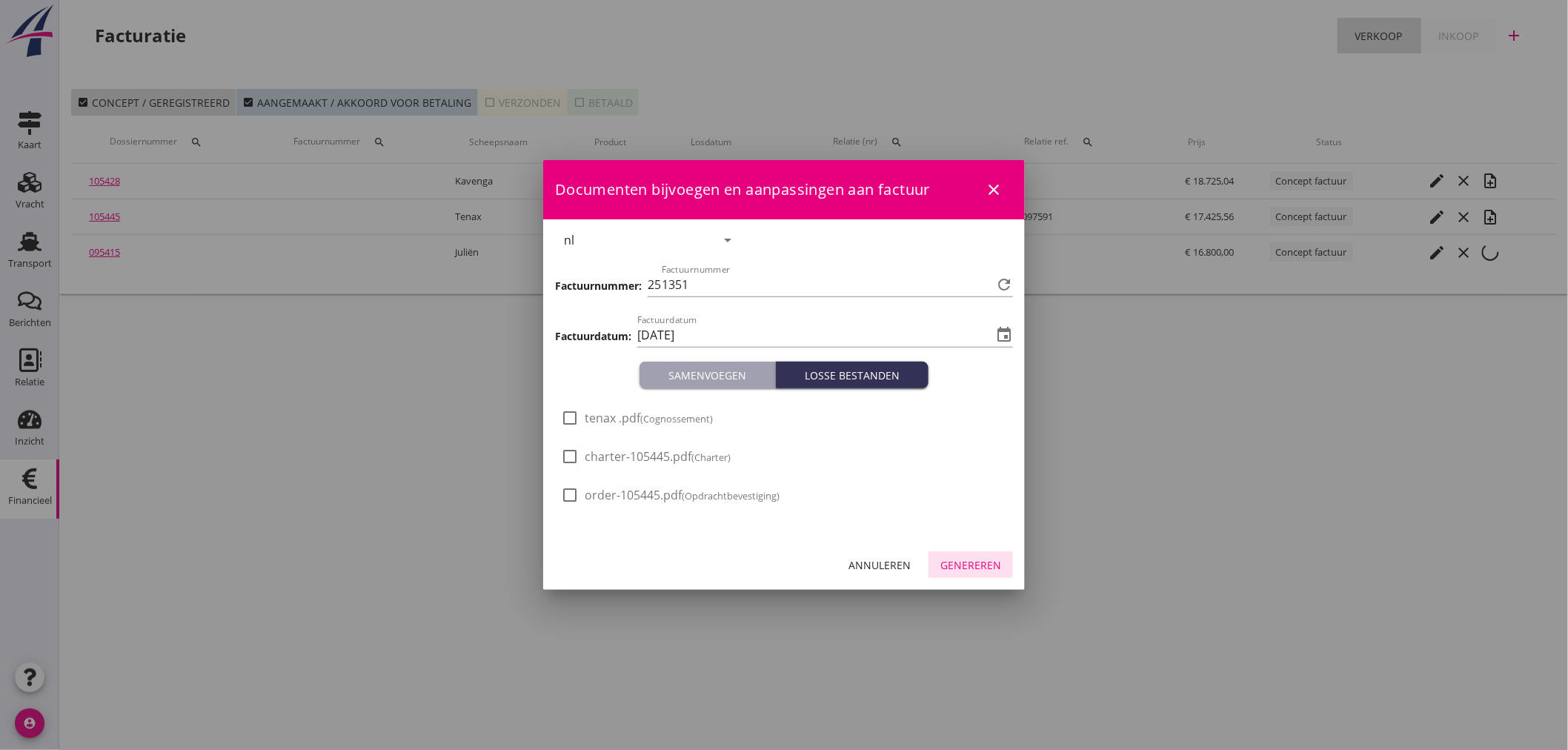
click at [963, 561] on div "Genereren" at bounding box center [971, 565] width 61 height 16
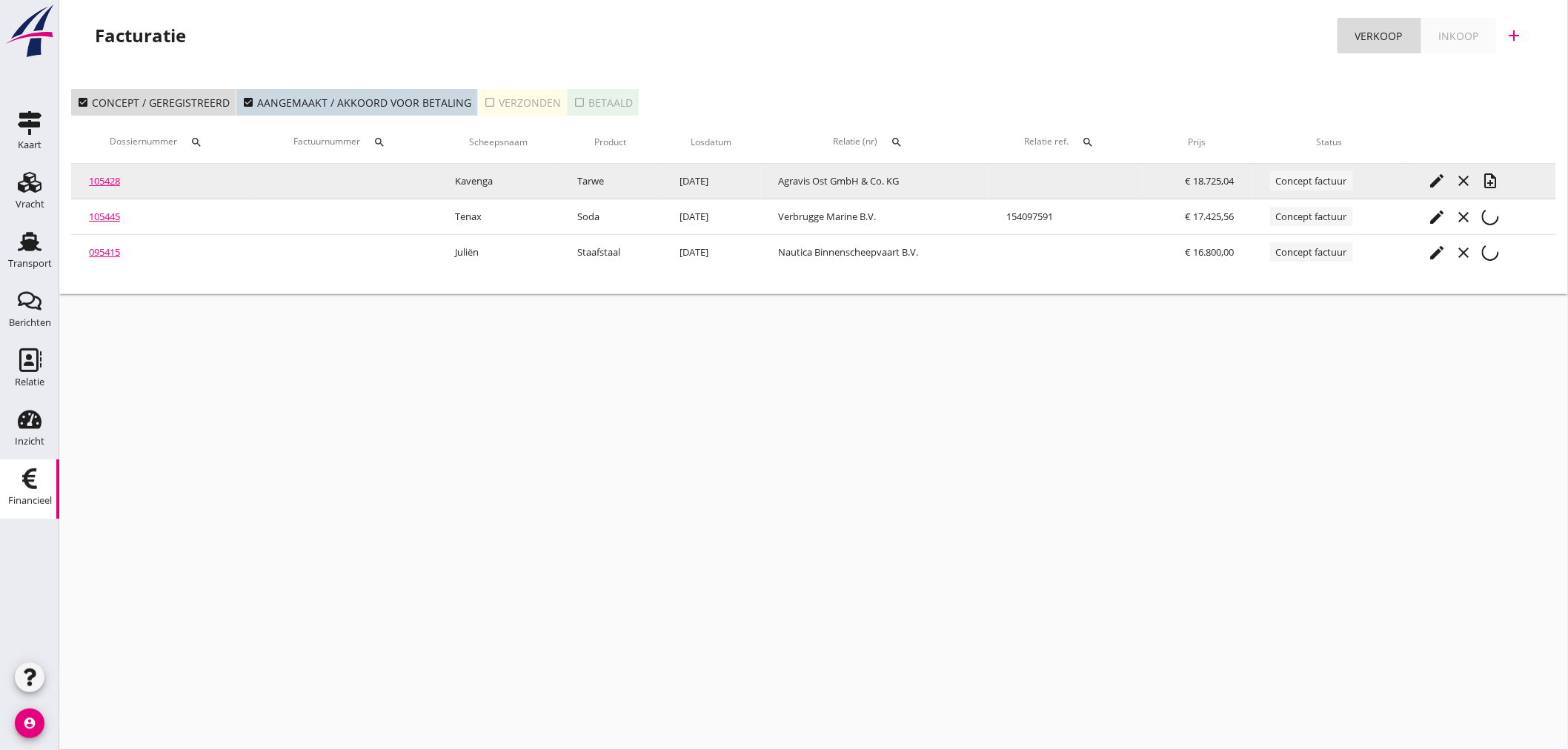
click at [1499, 181] on icon "note_add" at bounding box center [1490, 180] width 17 height 17
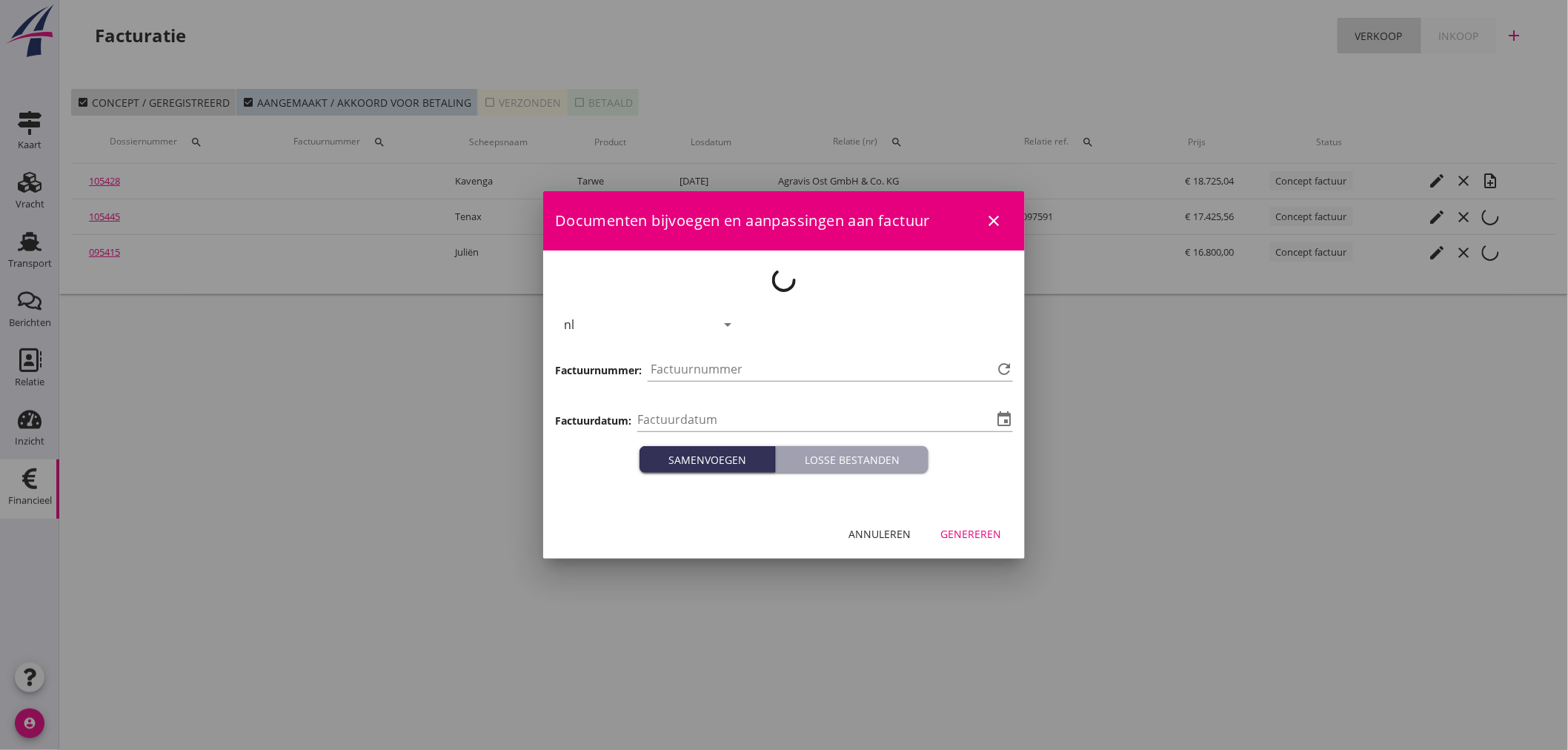
type input "[DATE]"
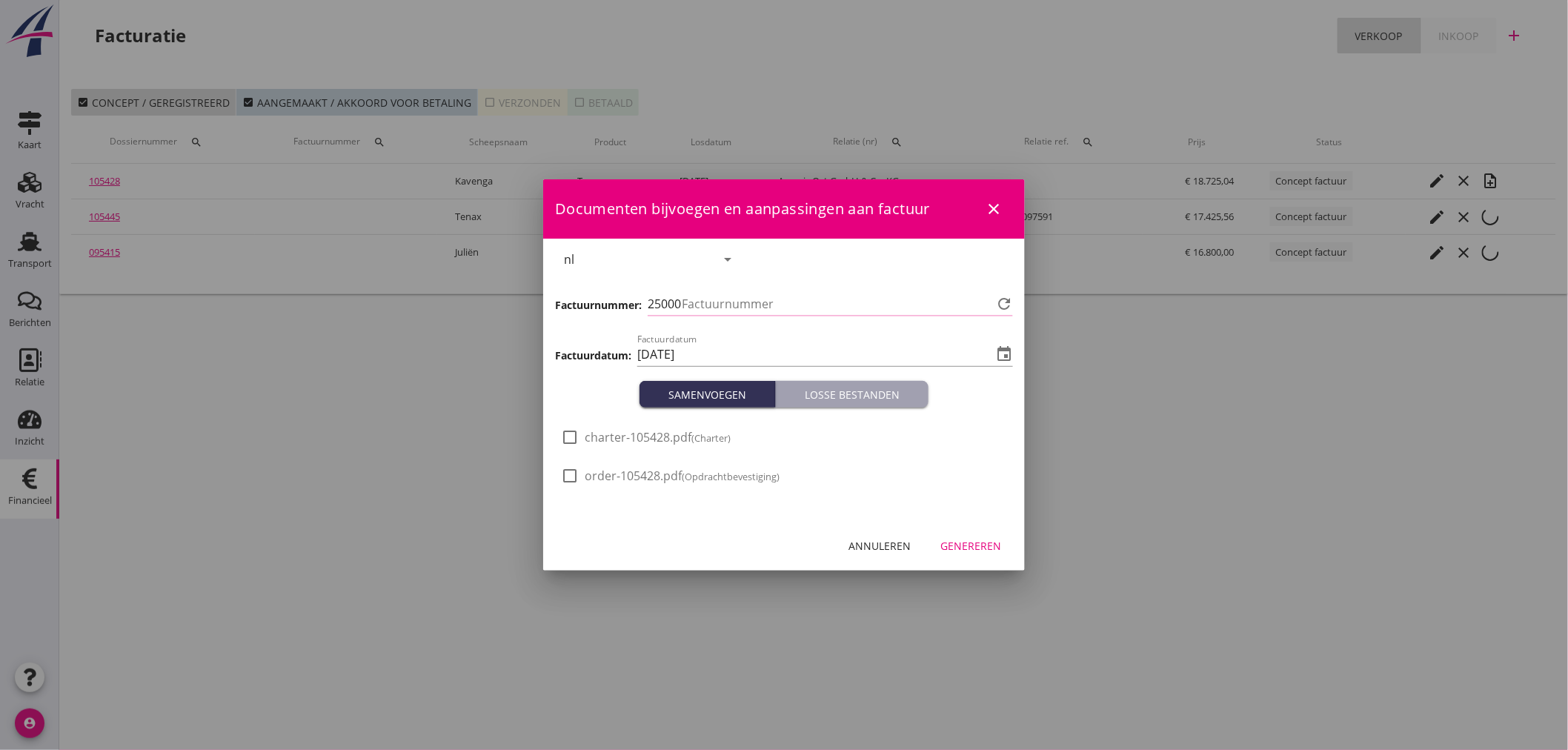
type input "1352"
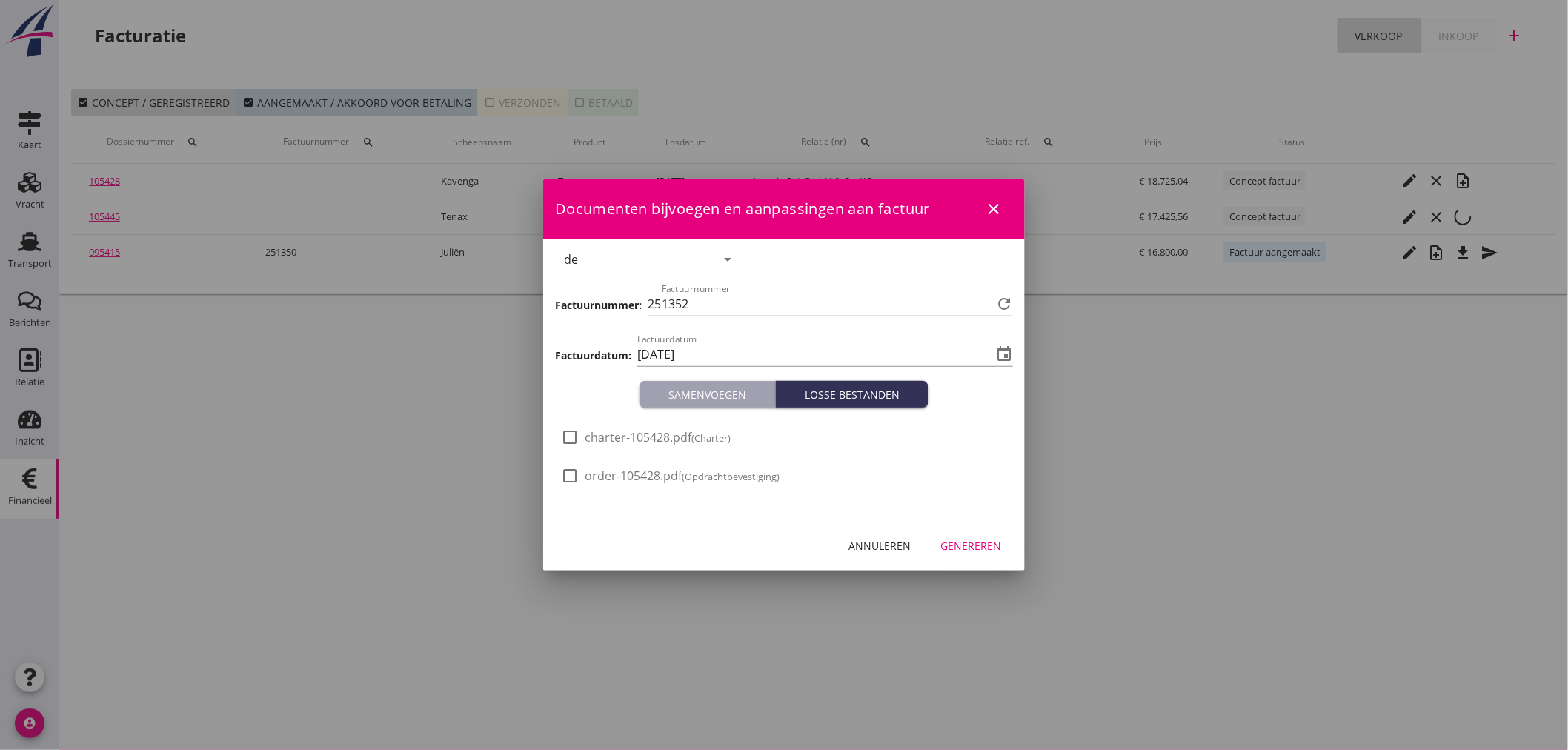
click at [980, 545] on div "Genereren" at bounding box center [971, 545] width 61 height 16
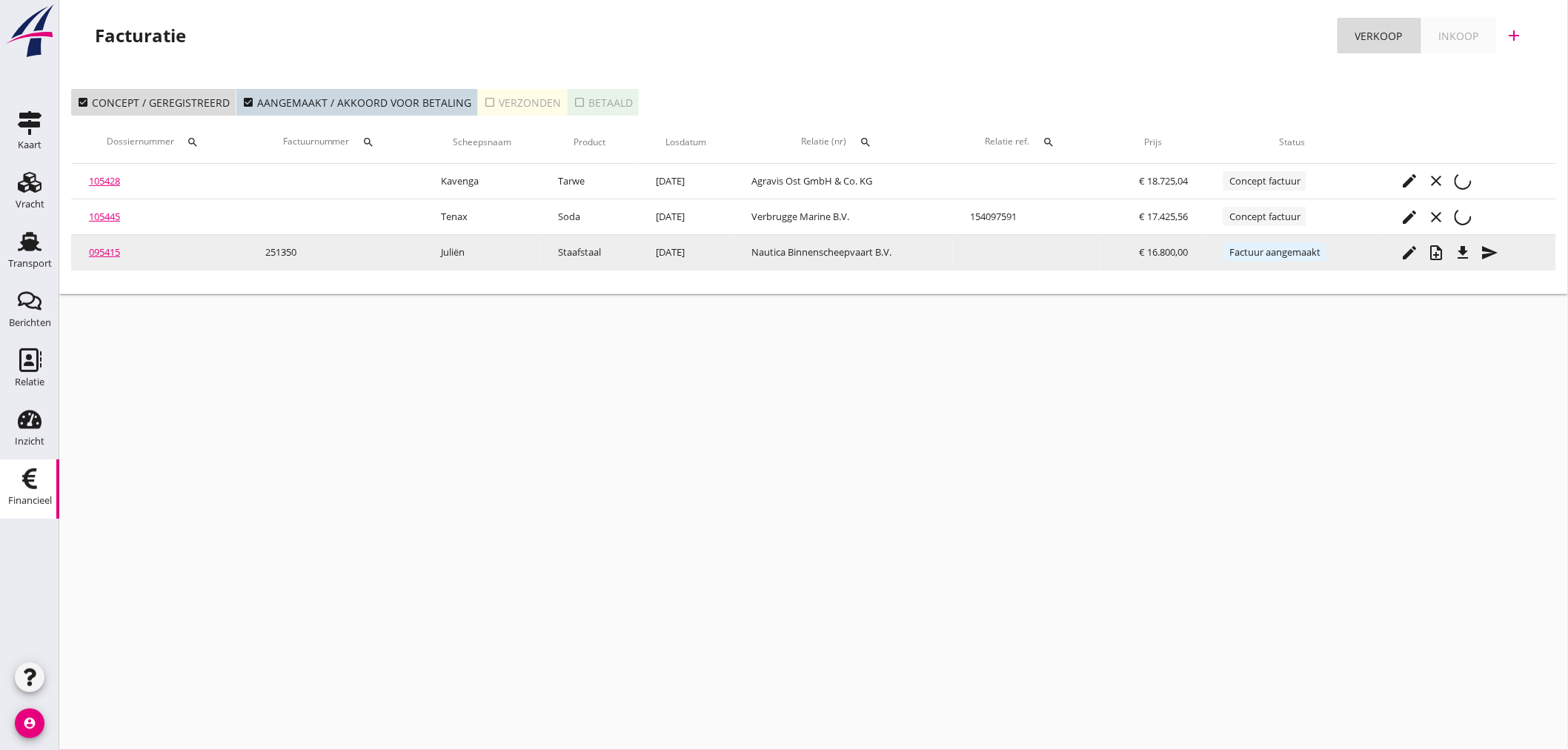
click at [1468, 240] on button "file_download" at bounding box center [1462, 252] width 27 height 27
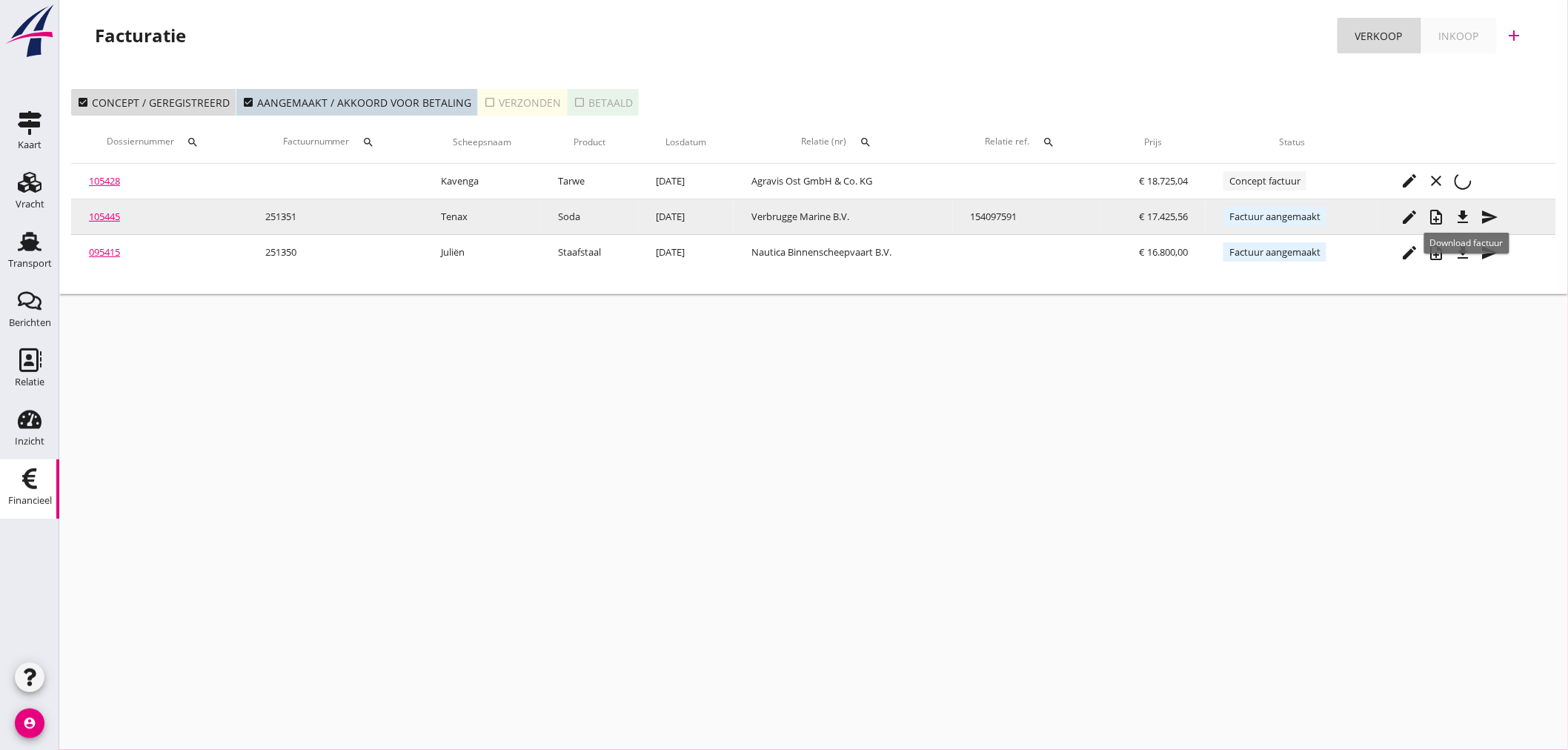
click at [1465, 222] on icon "file_download" at bounding box center [1462, 217] width 17 height 17
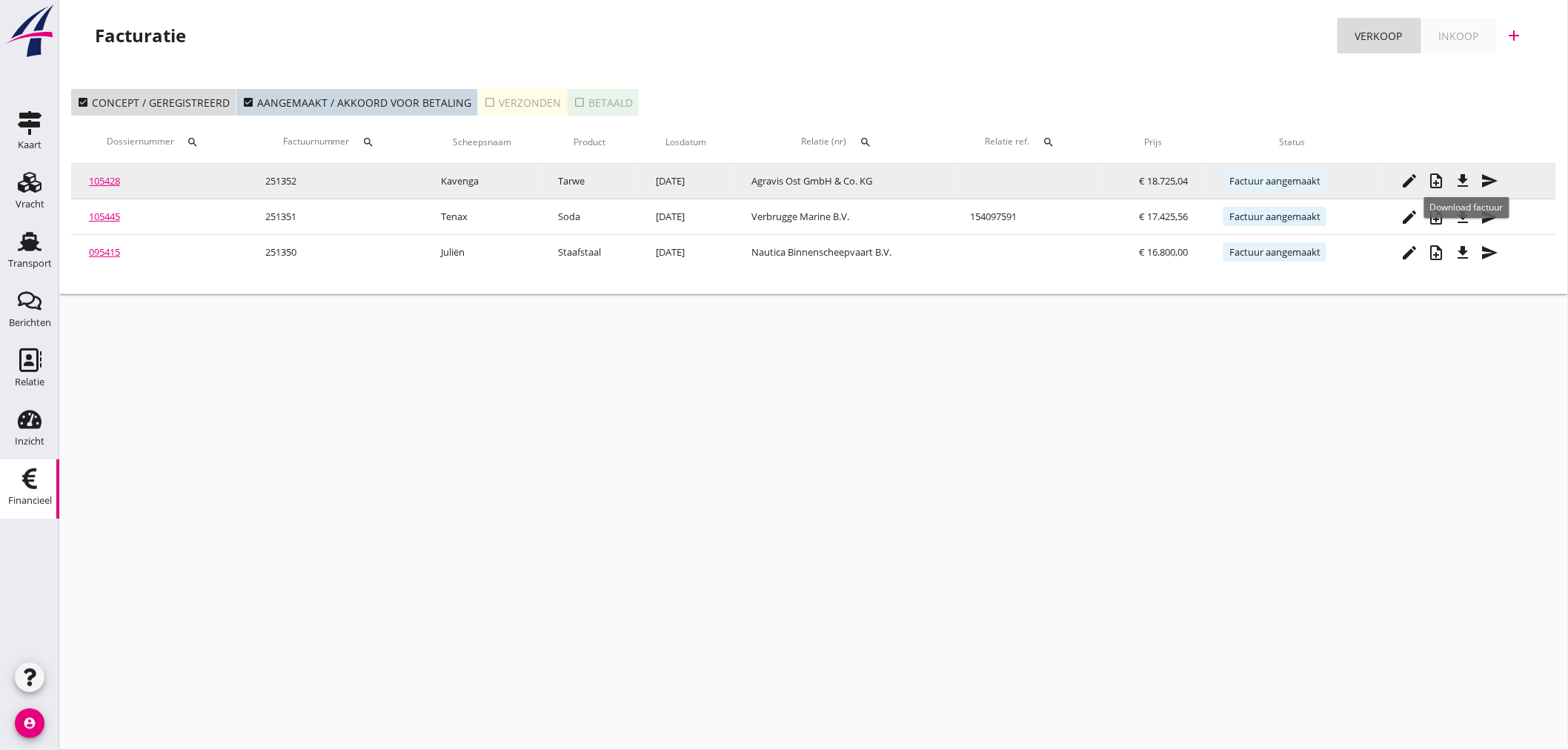
click at [1472, 179] on icon "file_download" at bounding box center [1462, 180] width 17 height 17
